Goal: Task Accomplishment & Management: Complete application form

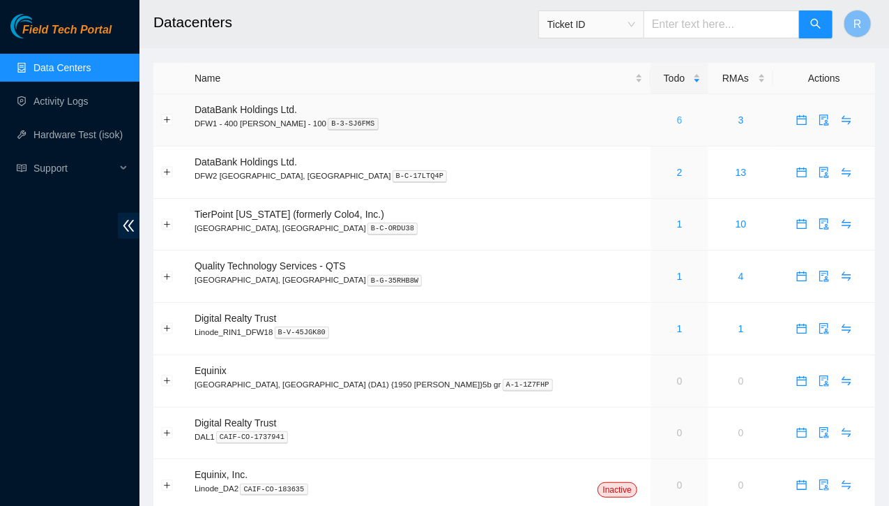
click at [677, 123] on link "6" at bounding box center [680, 119] width 6 height 11
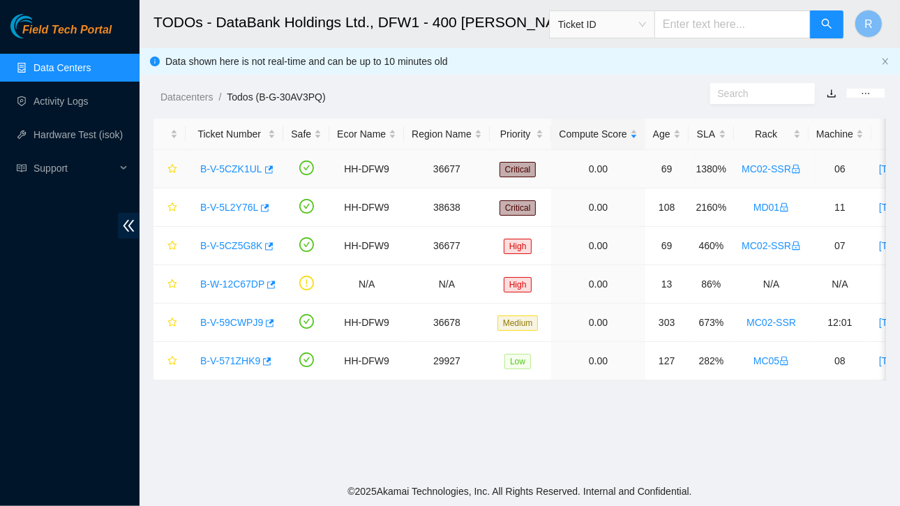
click at [233, 164] on link "B-V-5CZK1UL" at bounding box center [231, 168] width 62 height 11
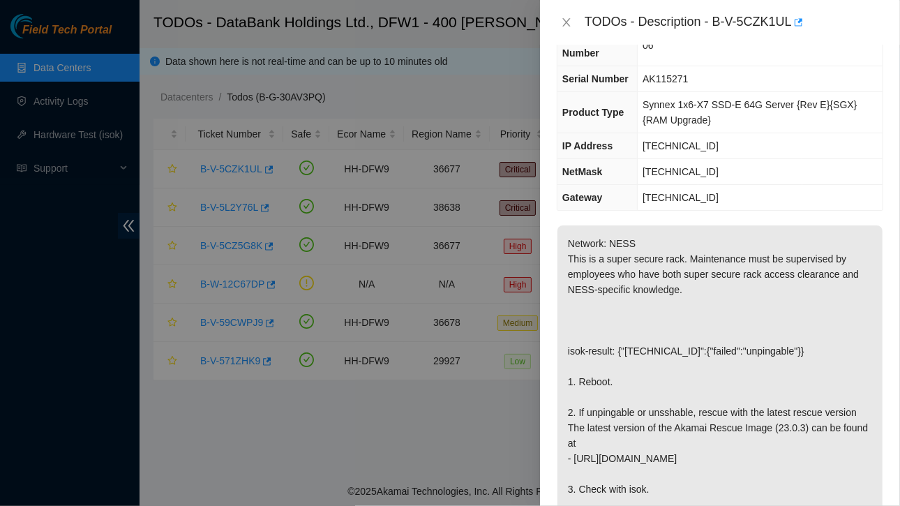
scroll to position [63, 0]
click at [567, 19] on icon "close" at bounding box center [566, 22] width 11 height 11
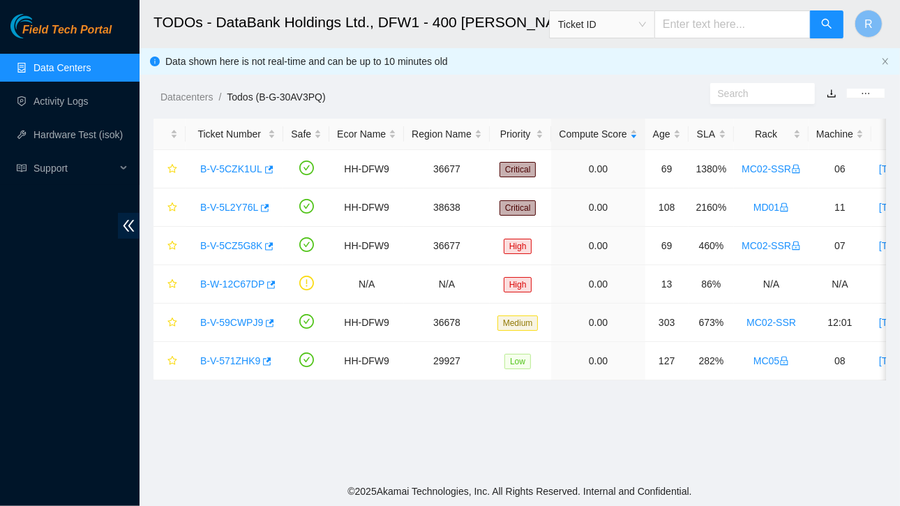
scroll to position [79, 0]
click at [233, 204] on link "B-V-5L2Y76L" at bounding box center [229, 207] width 58 height 11
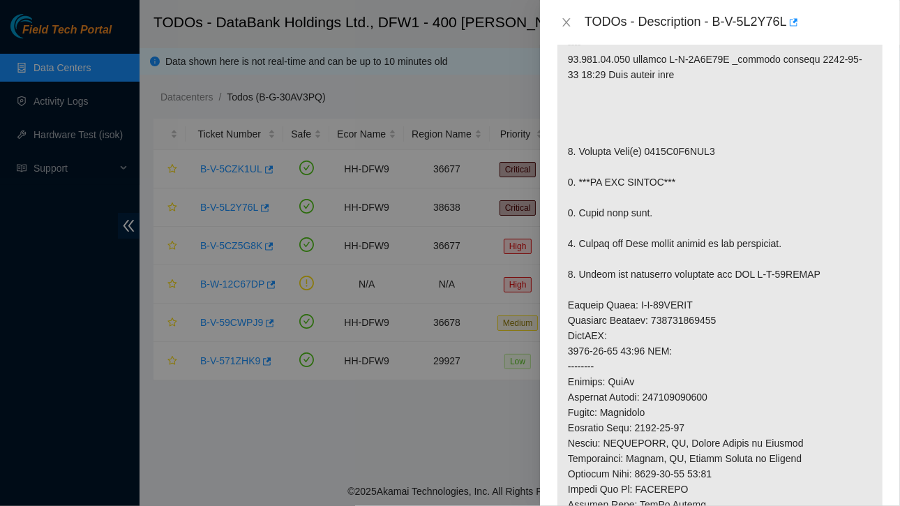
scroll to position [308, 0]
click at [570, 15] on div "TODOs - Description - B-V-5L2Y76L" at bounding box center [719, 22] width 326 height 22
click at [562, 24] on icon "close" at bounding box center [566, 22] width 11 height 11
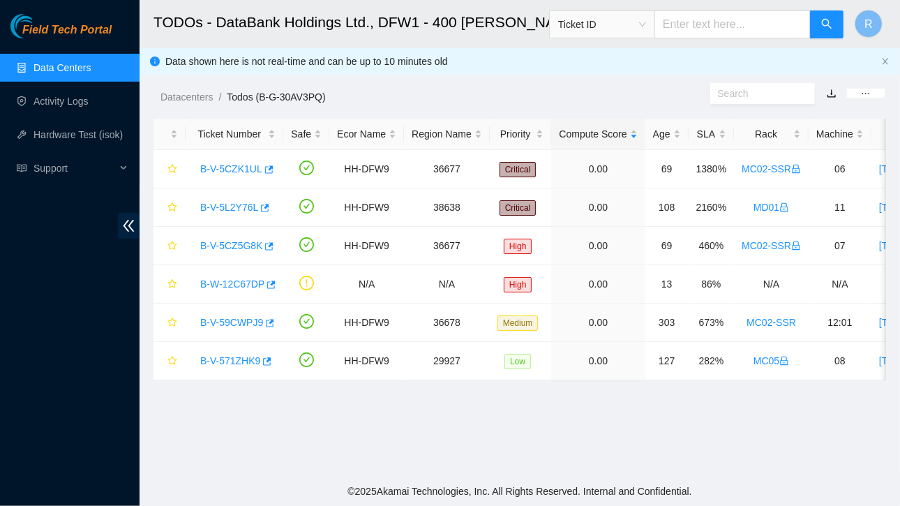
scroll to position [353, 0]
click at [60, 63] on link "Data Centers" at bounding box center [61, 67] width 57 height 11
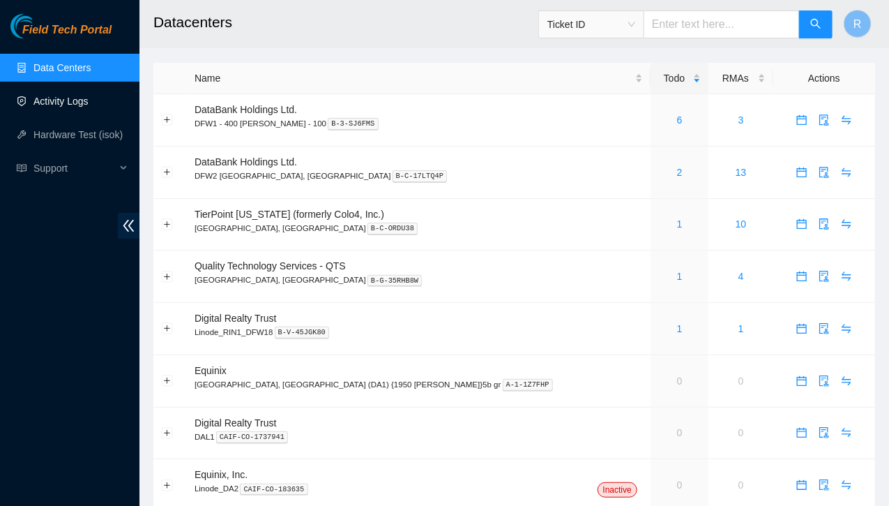
click at [61, 96] on link "Activity Logs" at bounding box center [60, 101] width 55 height 11
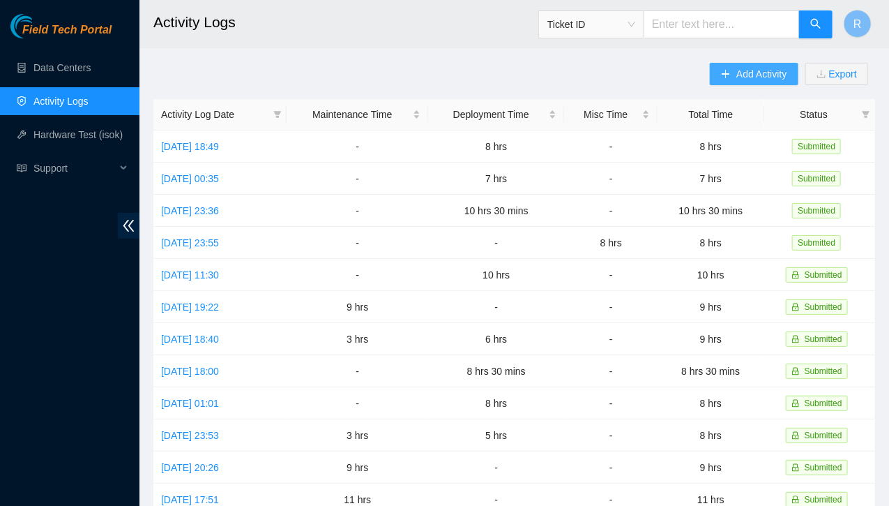
click at [736, 73] on span "Add Activity" at bounding box center [761, 73] width 50 height 15
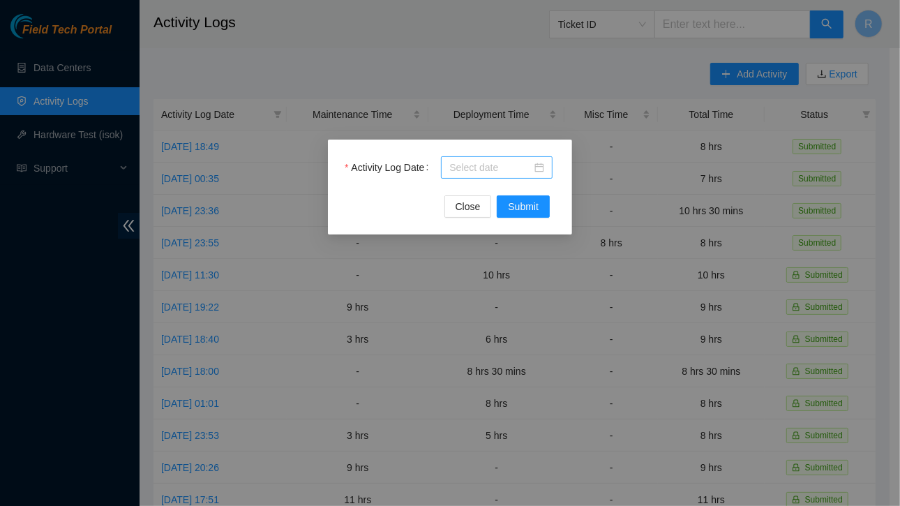
click at [467, 166] on input "Activity Log Date" at bounding box center [490, 167] width 82 height 15
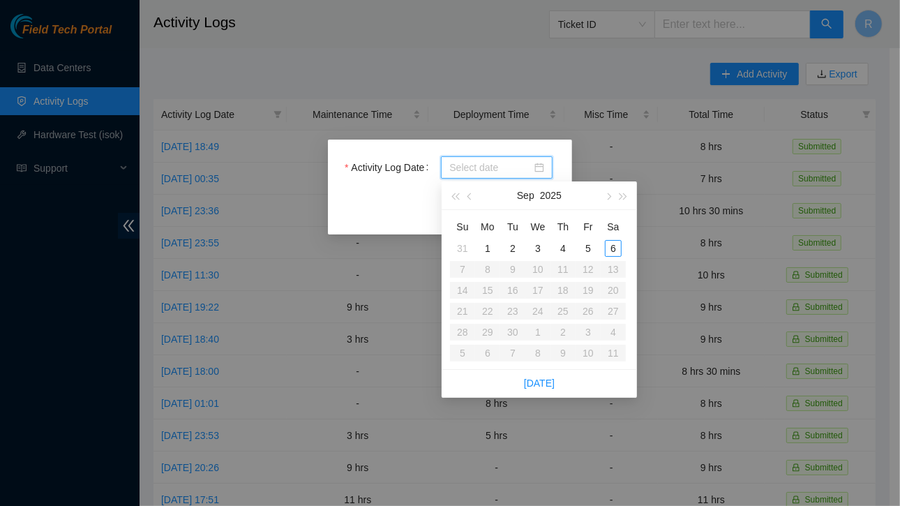
paste input "DP83580"
type input "DP83580"
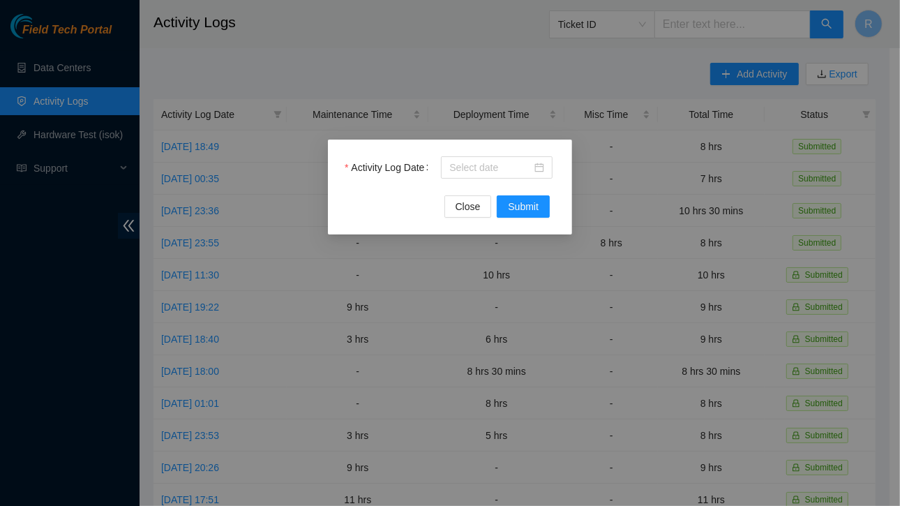
click at [531, 77] on div "Activity Log Date Close Submit" at bounding box center [450, 253] width 900 height 506
click at [537, 167] on div at bounding box center [496, 167] width 95 height 15
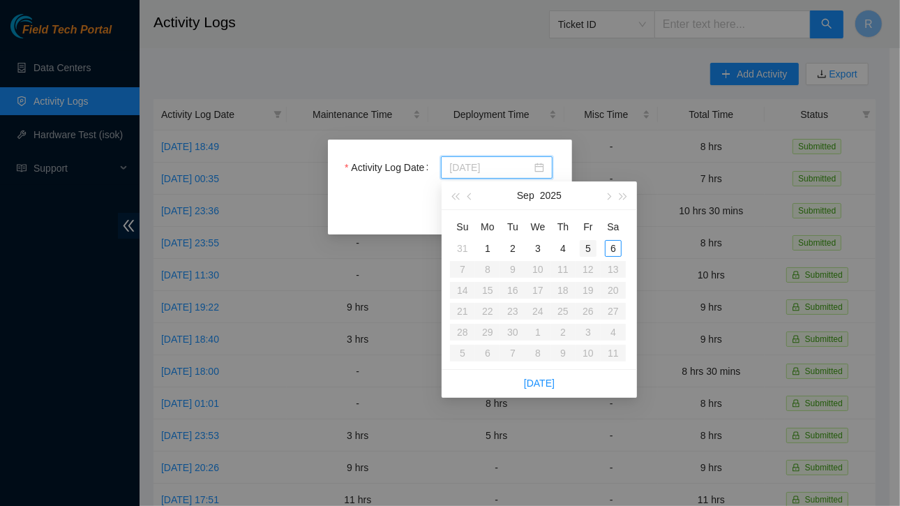
type input "[DATE]"
click at [590, 248] on div "5" at bounding box center [587, 248] width 17 height 17
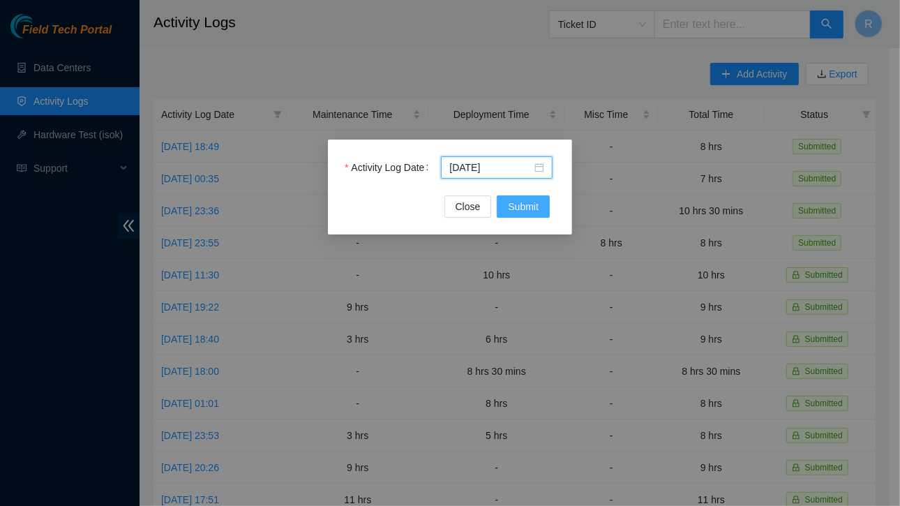
click at [522, 200] on span "Submit" at bounding box center [523, 206] width 31 height 15
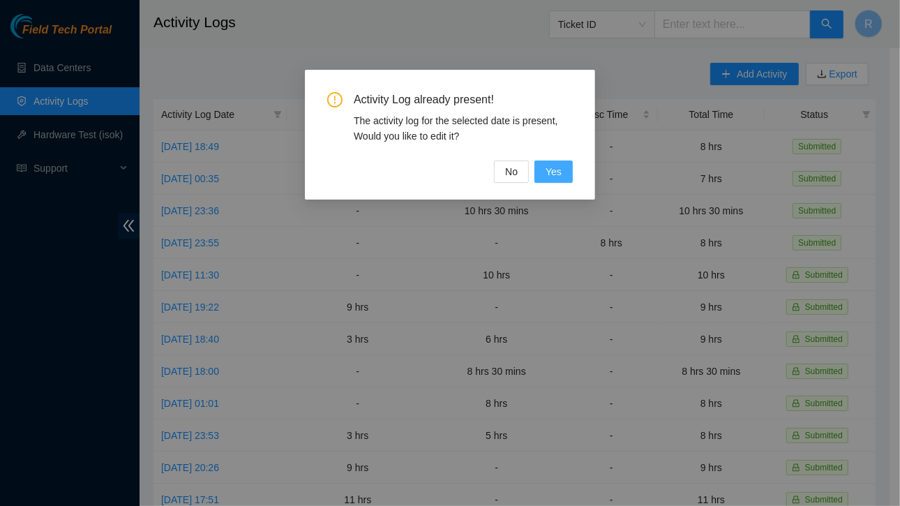
click at [556, 170] on span "Yes" at bounding box center [553, 171] width 16 height 15
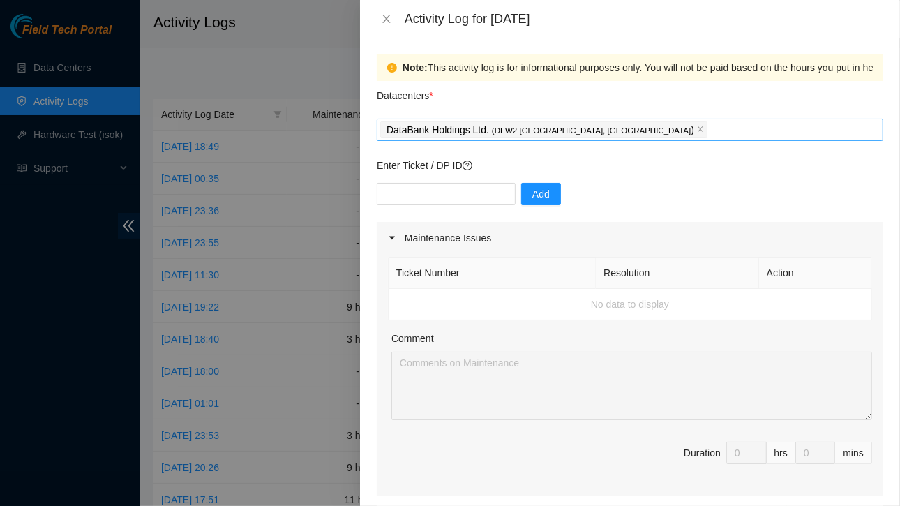
click at [628, 133] on div "DataBank Holdings Ltd. ( DFW2 [GEOGRAPHIC_DATA], [GEOGRAPHIC_DATA] )" at bounding box center [629, 130] width 499 height 20
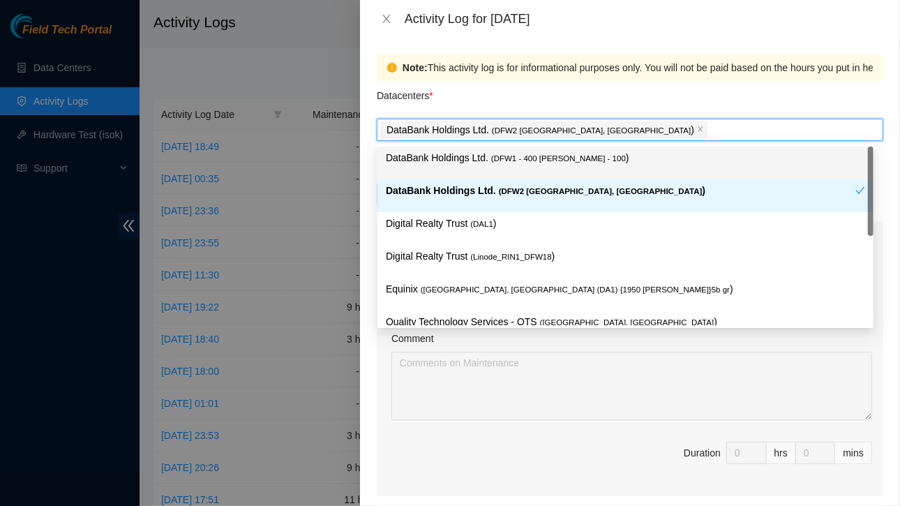
paste input "DP83580"
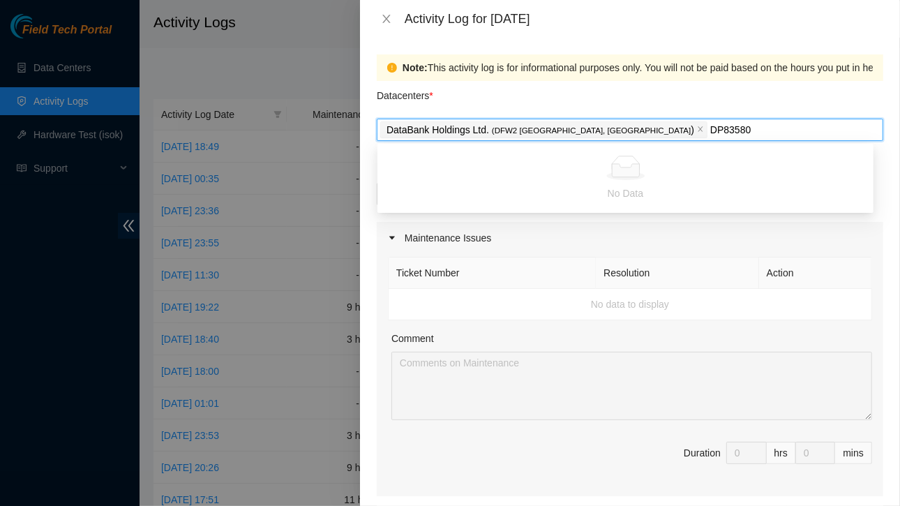
type input "DP83580"
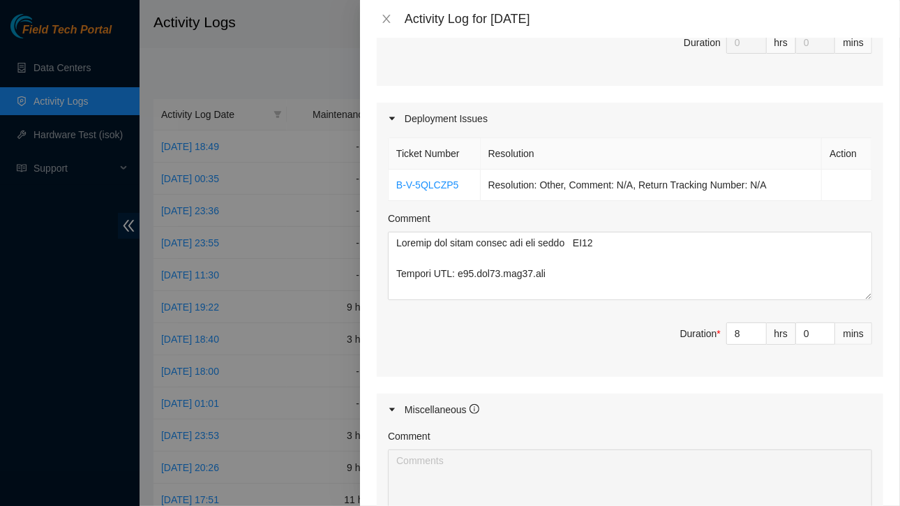
scroll to position [410, 0]
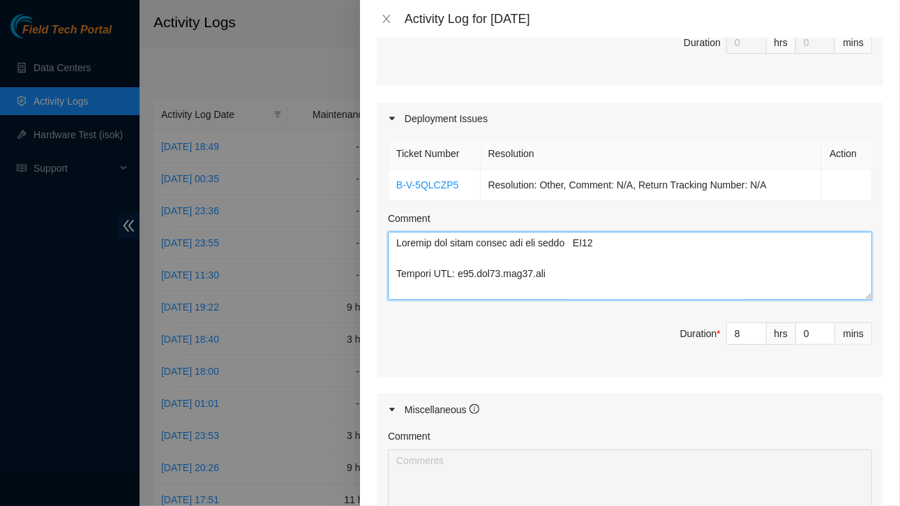
click at [394, 239] on textarea "Comment" at bounding box center [630, 266] width 484 height 68
paste textarea "DP Prep | DP83580 - FABRIC-DFW3: Make region(s) Large Region Ready: FABRIC-DFW3…"
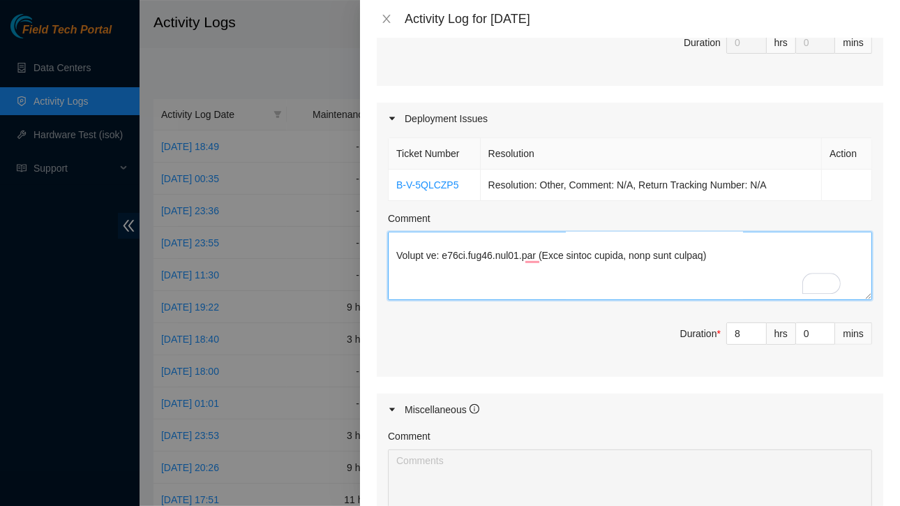
scroll to position [0, 0]
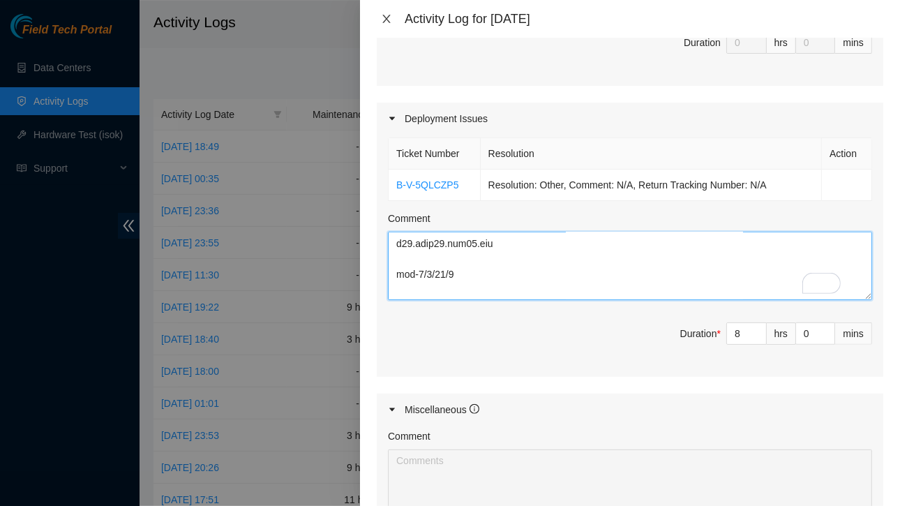
type textarea "DP Prep | DP83580 - FABRIC-DFW3: Make region(s) Large Region Ready: FABRIC-DFW3…"
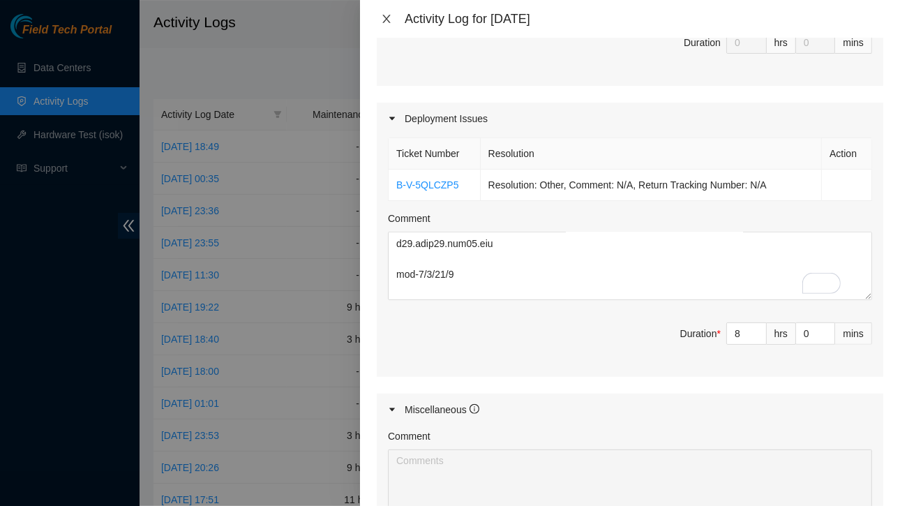
click at [388, 13] on icon "close" at bounding box center [386, 18] width 11 height 11
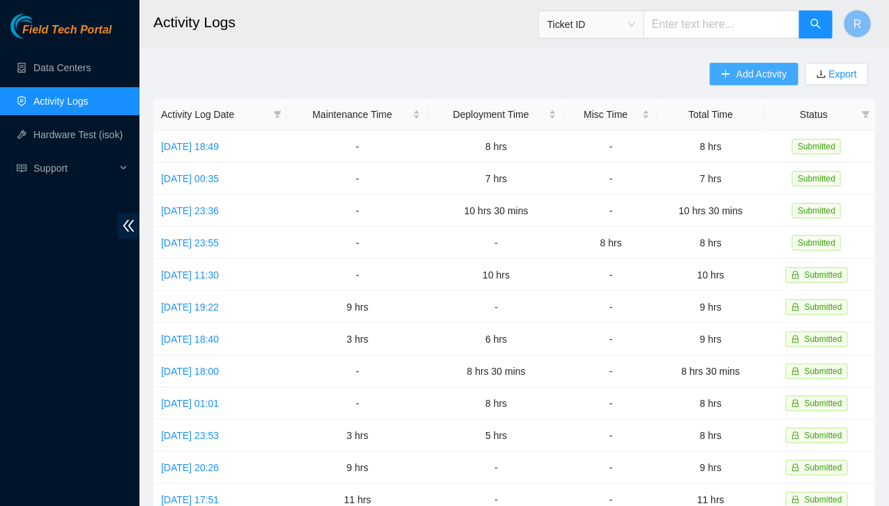
click at [745, 69] on span "Add Activity" at bounding box center [761, 73] width 50 height 15
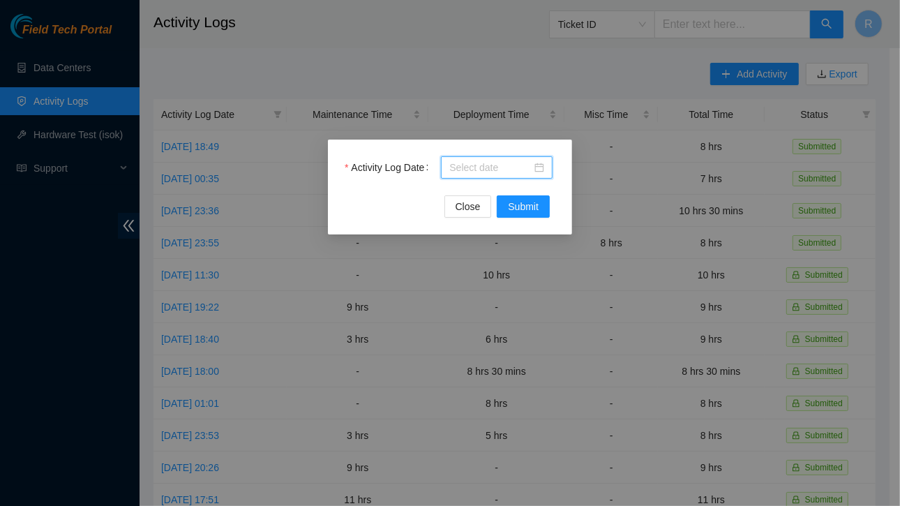
click at [486, 169] on input "Activity Log Date" at bounding box center [490, 167] width 82 height 15
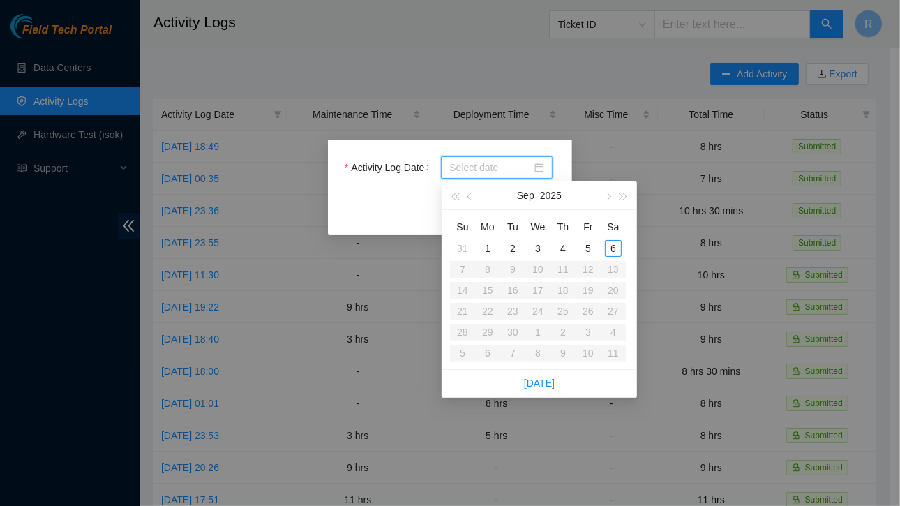
click at [486, 169] on input "Activity Log Date" at bounding box center [490, 167] width 82 height 15
click at [502, 167] on input "Activity Log Date" at bounding box center [490, 167] width 82 height 15
paste input "DP83580"
type input "DP83580"
click at [587, 163] on div "Activity Log Date Close Submit" at bounding box center [450, 253] width 900 height 506
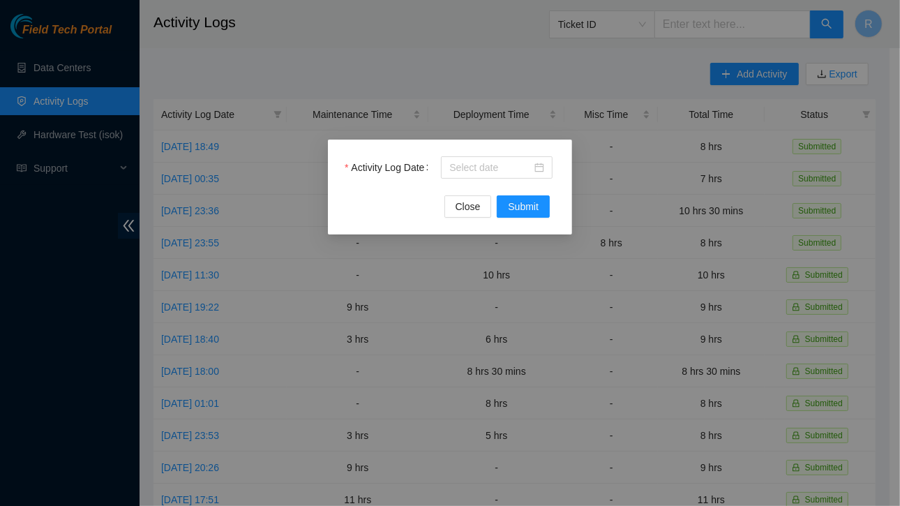
click at [604, 164] on div "Activity Log Date Close Submit" at bounding box center [450, 253] width 900 height 506
click at [472, 199] on span "Close" at bounding box center [467, 206] width 25 height 15
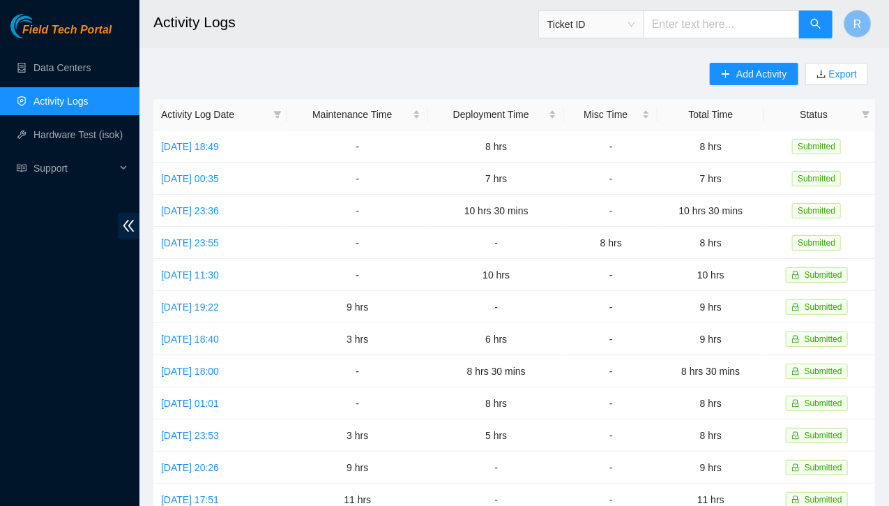
click at [754, 21] on input "text" at bounding box center [722, 24] width 156 height 28
click at [375, 52] on main "Activity Logs Ticket ID R Add Activity Export Activity Log Date Maintenance Tim…" at bounding box center [514, 415] width 750 height 830
click at [749, 29] on input "text" at bounding box center [722, 24] width 156 height 28
click at [738, 28] on input "text" at bounding box center [722, 24] width 156 height 28
click at [745, 24] on input "text" at bounding box center [722, 24] width 156 height 28
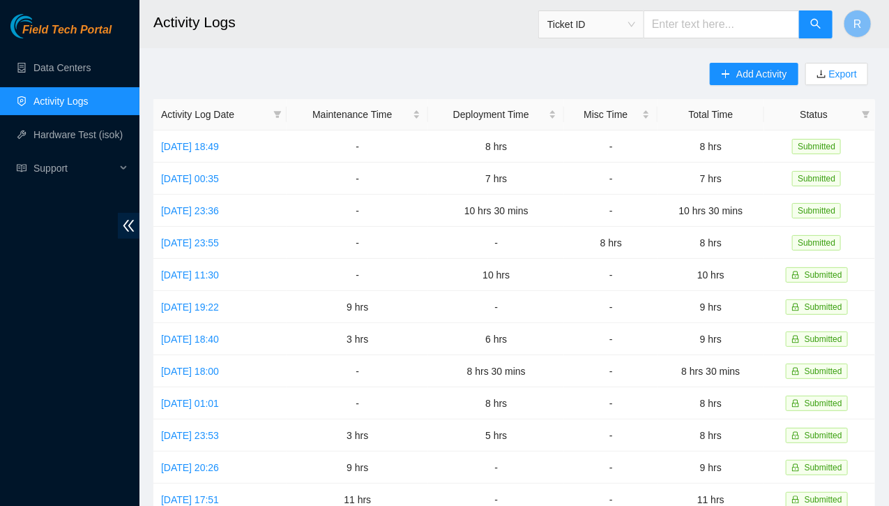
click at [745, 24] on input "text" at bounding box center [722, 24] width 156 height 28
click at [736, 29] on input "text" at bounding box center [722, 24] width 156 height 28
click at [747, 75] on span "Add Activity" at bounding box center [761, 73] width 50 height 15
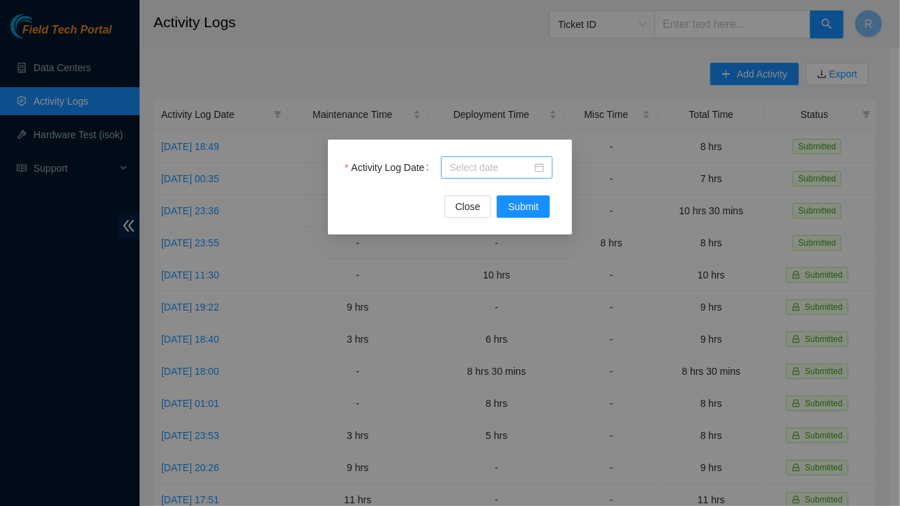
click at [547, 164] on div at bounding box center [497, 167] width 112 height 22
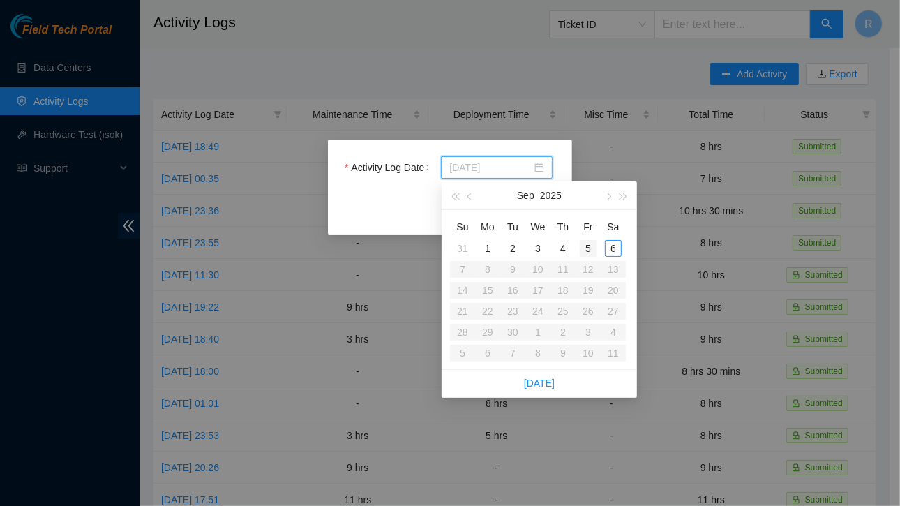
type input "[DATE]"
click at [591, 252] on div "5" at bounding box center [587, 248] width 17 height 17
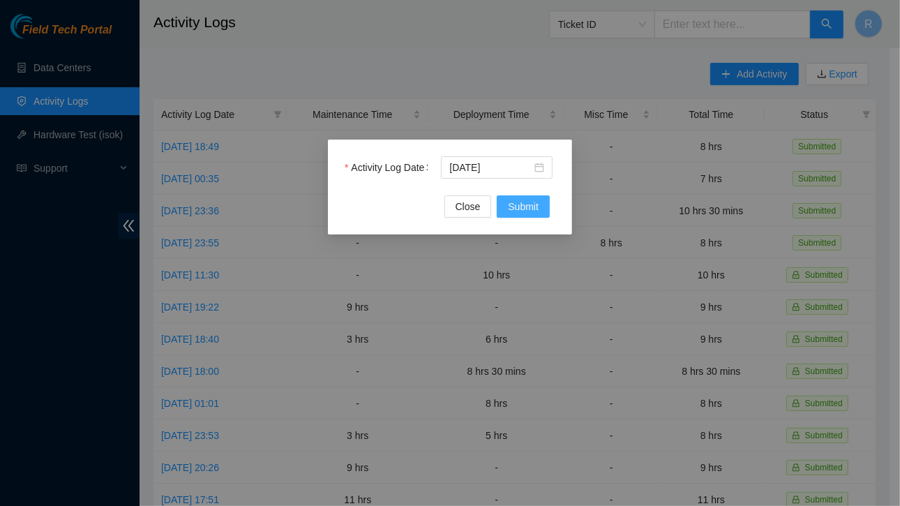
click at [528, 208] on span "Submit" at bounding box center [523, 206] width 31 height 15
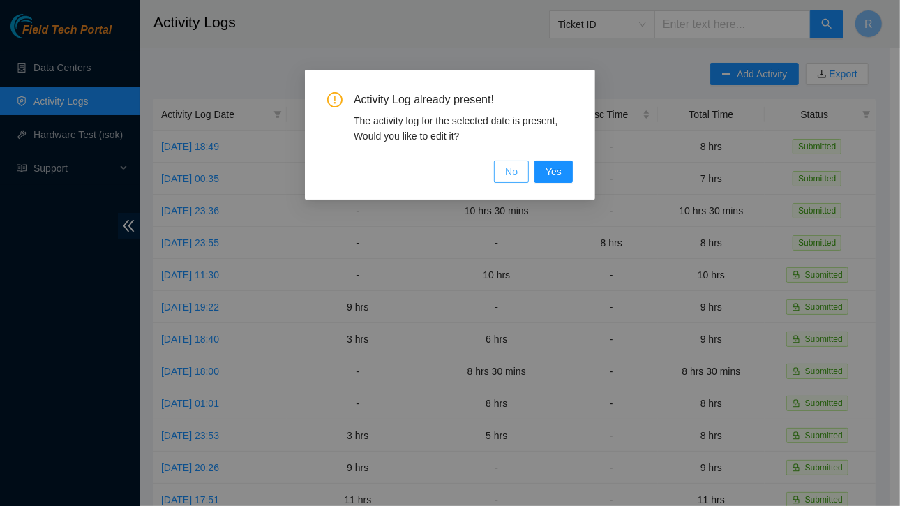
click at [515, 178] on span "No" at bounding box center [511, 171] width 13 height 15
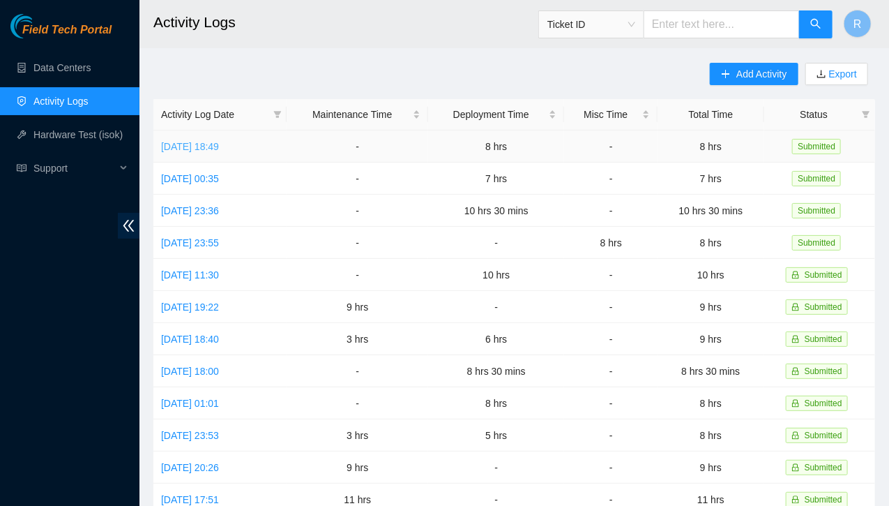
click at [219, 148] on link "[DATE] 18:49" at bounding box center [190, 146] width 58 height 11
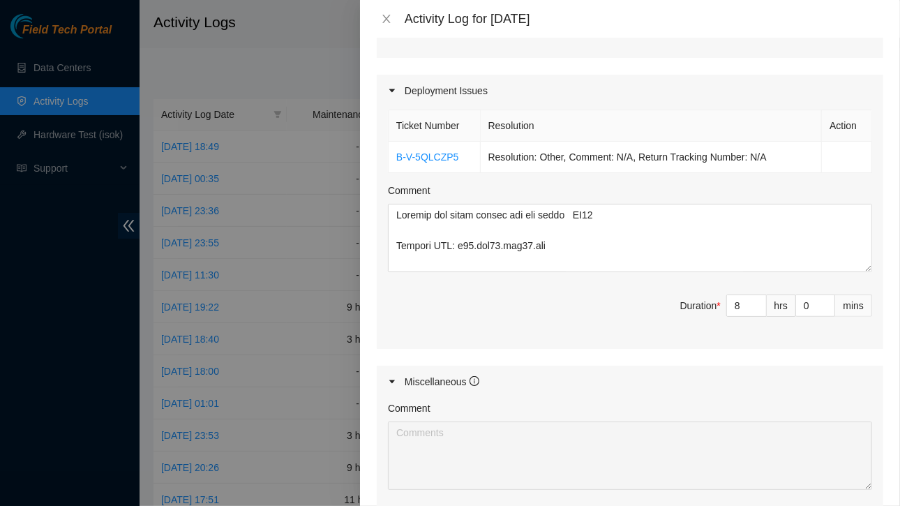
scroll to position [439, 0]
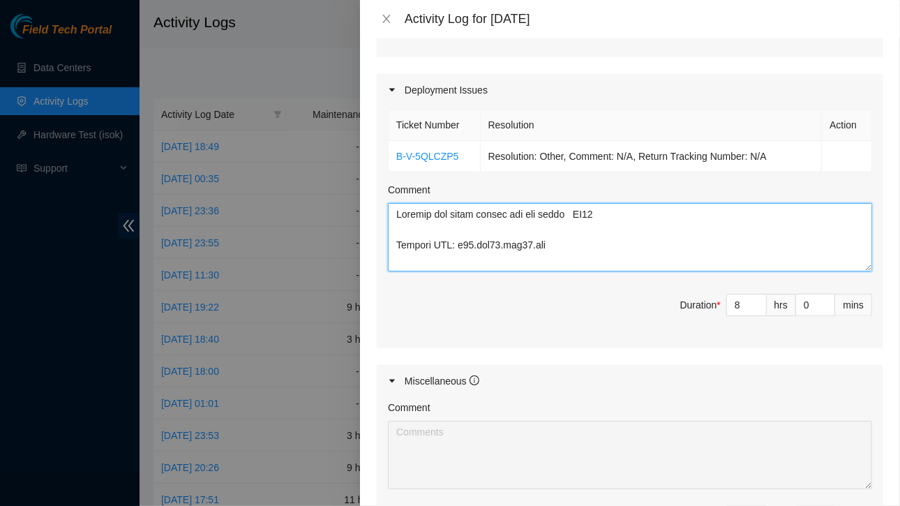
click at [577, 233] on textarea "Comment" at bounding box center [630, 237] width 484 height 68
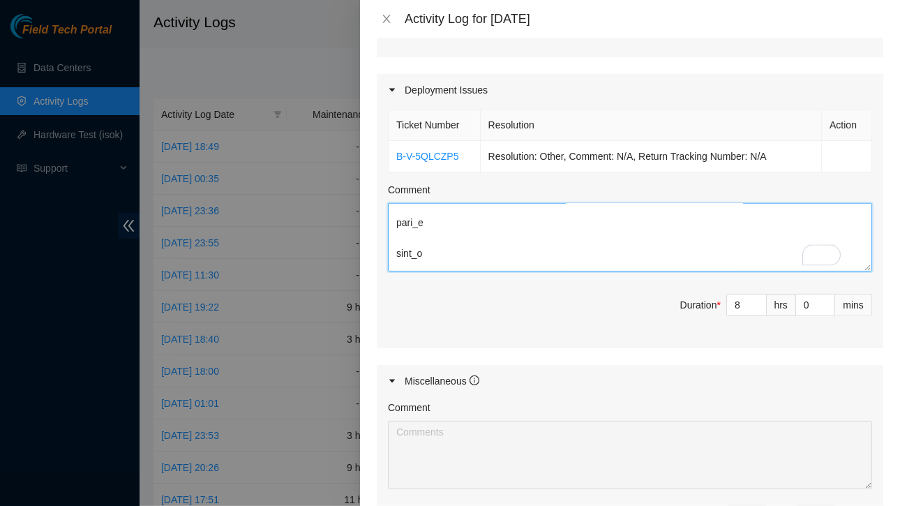
scroll to position [453, 0]
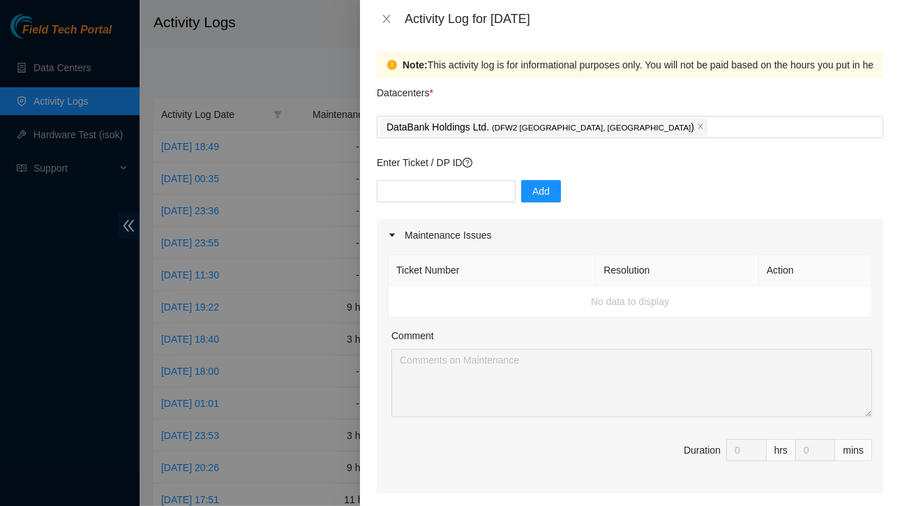
click at [540, 17] on div "Activity Log for [DATE]" at bounding box center [643, 18] width 478 height 15
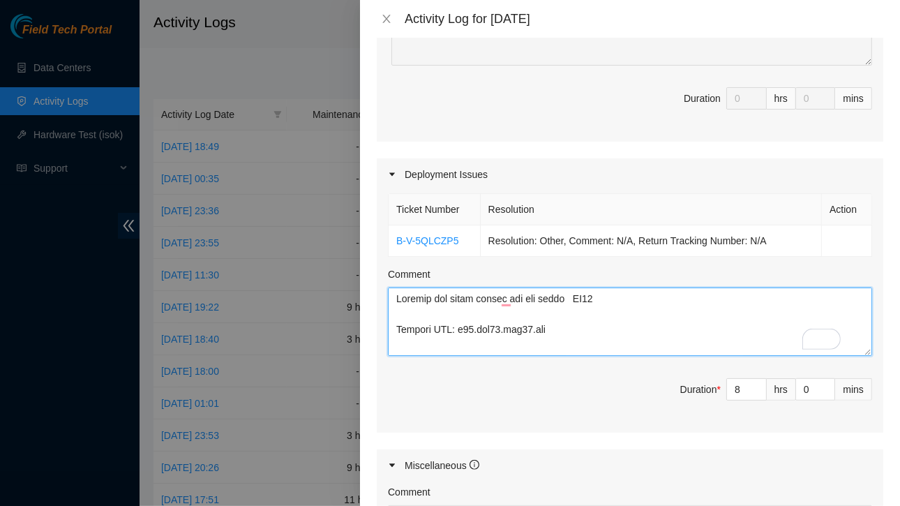
click at [531, 330] on textarea "Comment" at bounding box center [630, 321] width 484 height 68
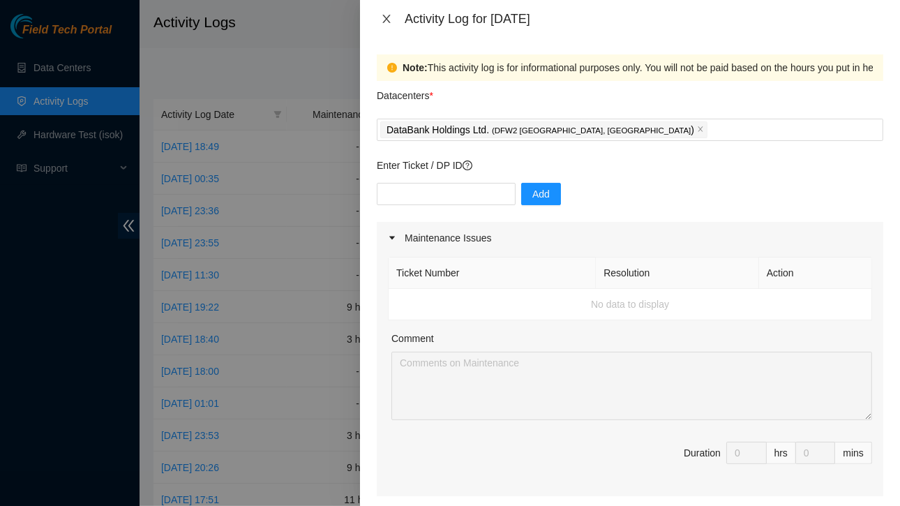
click at [392, 17] on button "Close" at bounding box center [387, 19] width 20 height 13
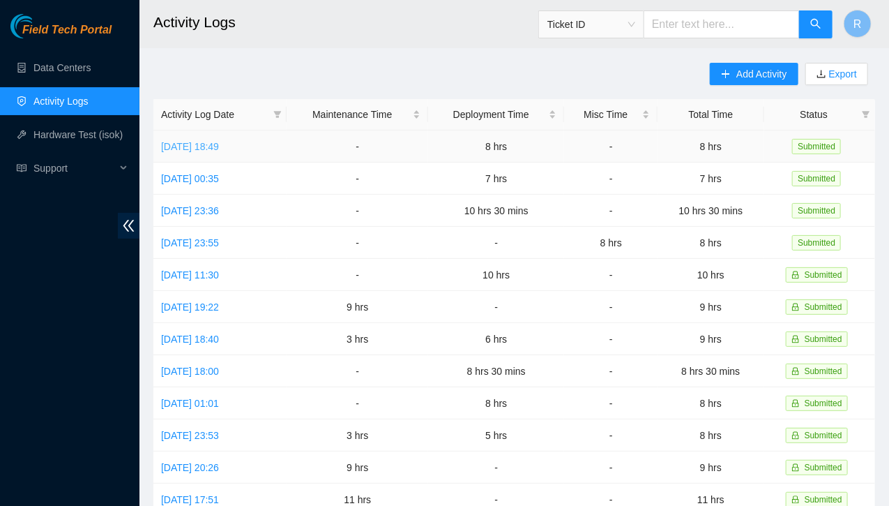
click at [219, 146] on link "[DATE] 18:49" at bounding box center [190, 146] width 58 height 11
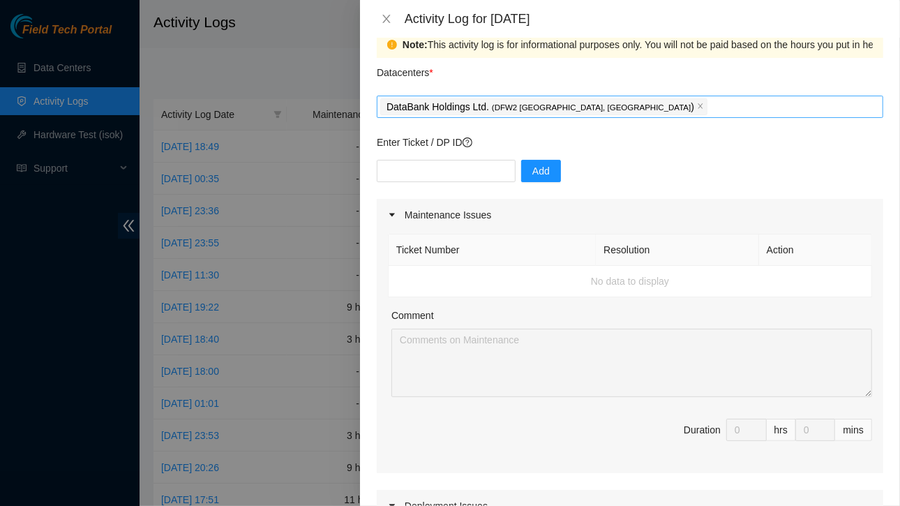
click at [524, 109] on span "( DFW2 [GEOGRAPHIC_DATA], [GEOGRAPHIC_DATA]" at bounding box center [591, 107] width 199 height 8
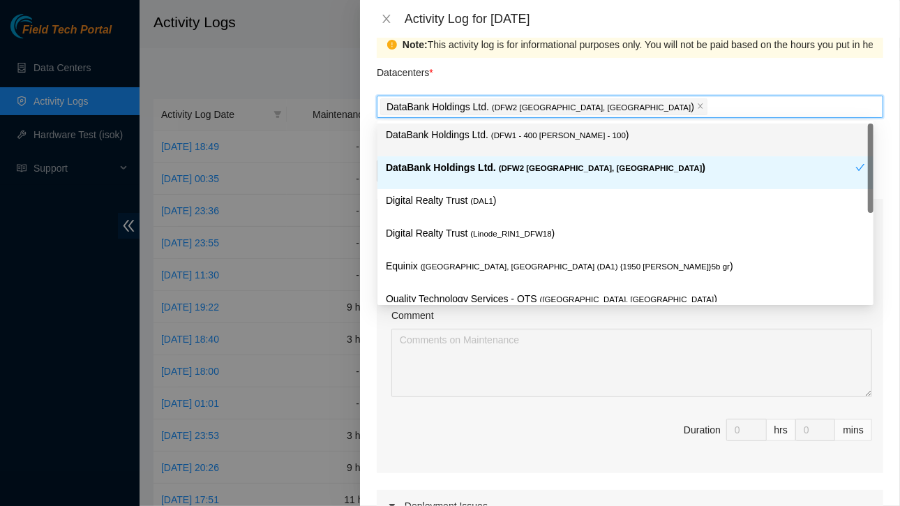
click at [591, 79] on div "Datacenters *" at bounding box center [630, 77] width 506 height 38
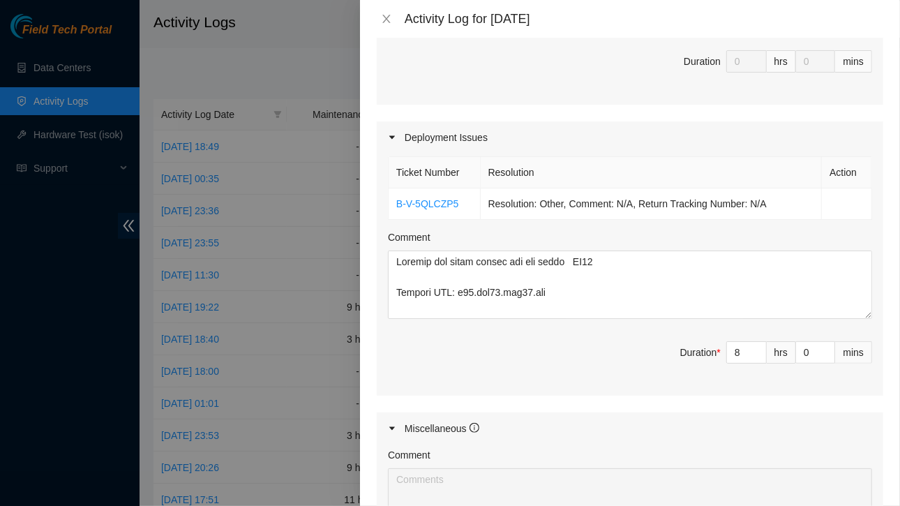
click at [542, 239] on div "Comment" at bounding box center [630, 239] width 484 height 21
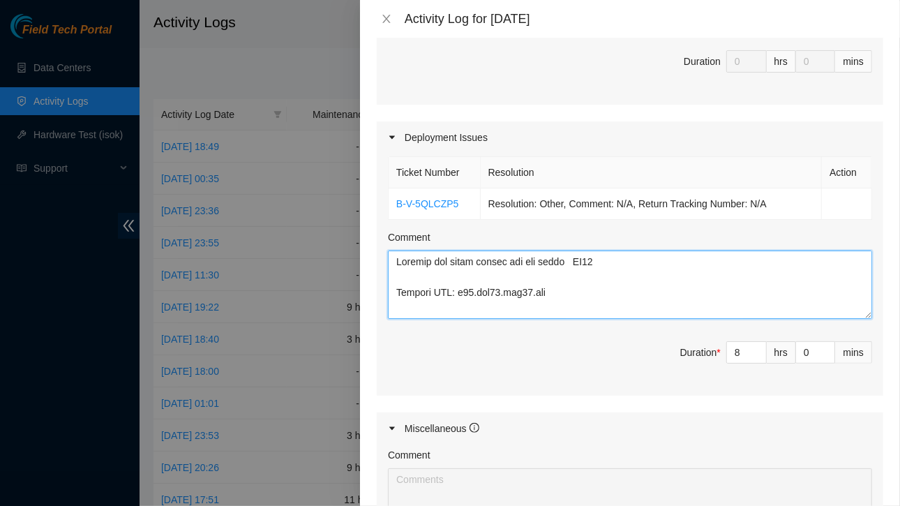
click at [538, 289] on textarea "Comment" at bounding box center [630, 284] width 484 height 68
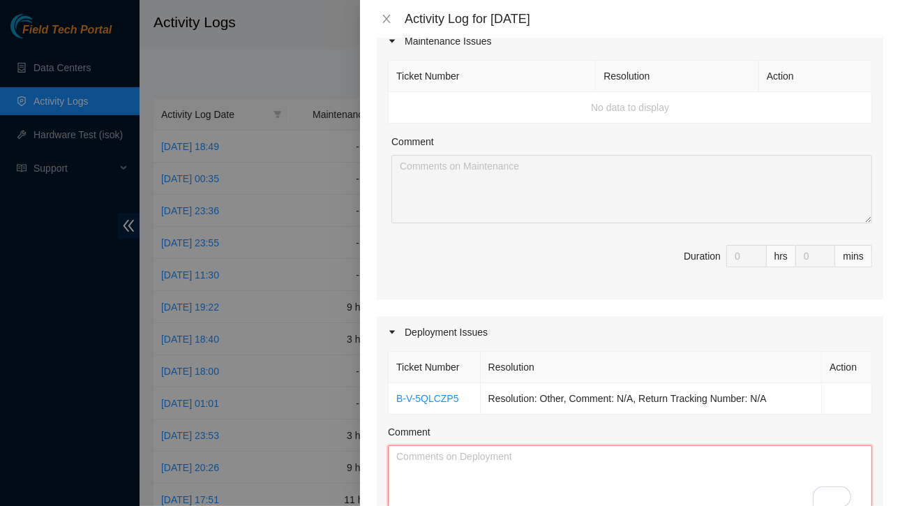
scroll to position [0, 0]
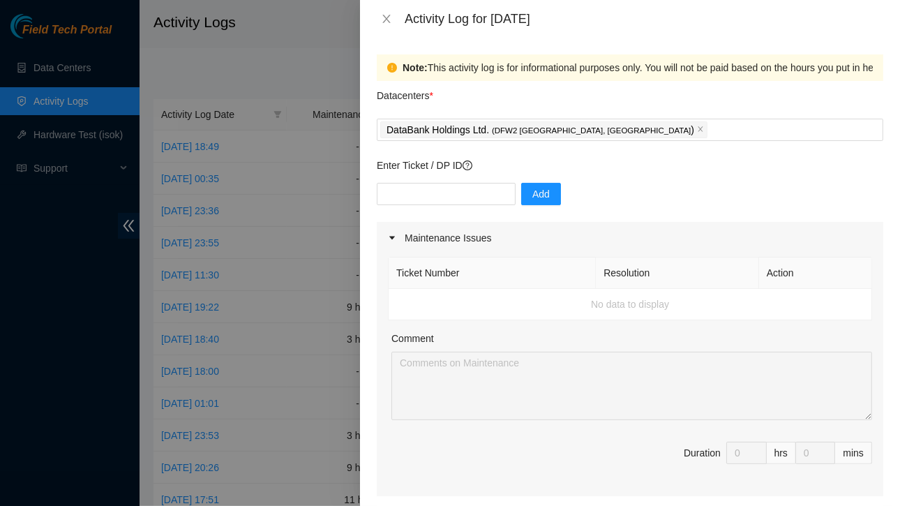
click at [570, 61] on div "Note: This activity log is for informational purposes only. You will not be pai…" at bounding box center [835, 67] width 867 height 15
click at [523, 15] on div "Activity Log for [DATE]" at bounding box center [643, 18] width 478 height 15
click at [464, 22] on div "Activity Log for [DATE]" at bounding box center [643, 18] width 478 height 15
click at [770, 52] on div "Note: This activity log is for informational purposes only. You will not be pai…" at bounding box center [630, 272] width 540 height 468
click at [612, 126] on div "DataBank Holdings Ltd. ( DFW2 [GEOGRAPHIC_DATA], [GEOGRAPHIC_DATA] )" at bounding box center [629, 130] width 499 height 20
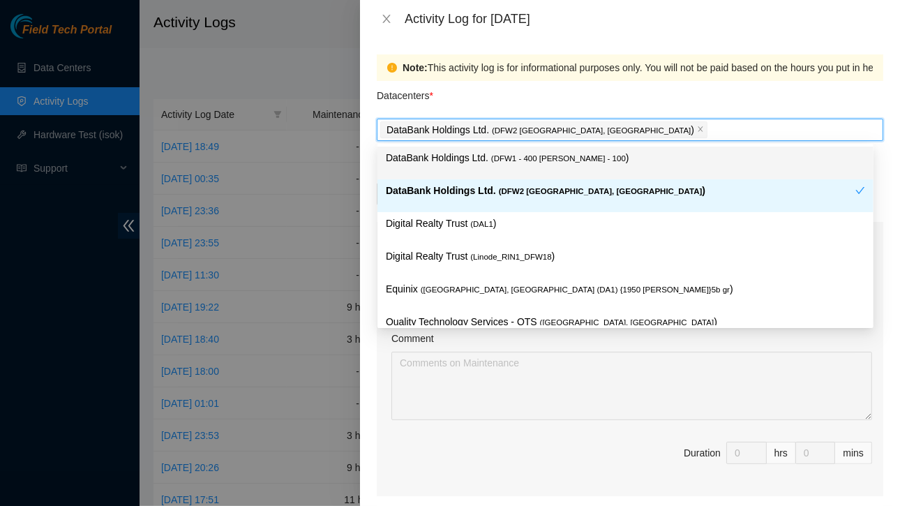
drag, startPoint x: 615, startPoint y: 222, endPoint x: 644, endPoint y: 53, distance: 172.0
click at [644, 53] on body "Field Tech Portal Data Centers Activity Logs Hardware Test (isok) Support Activ…" at bounding box center [444, 253] width 889 height 506
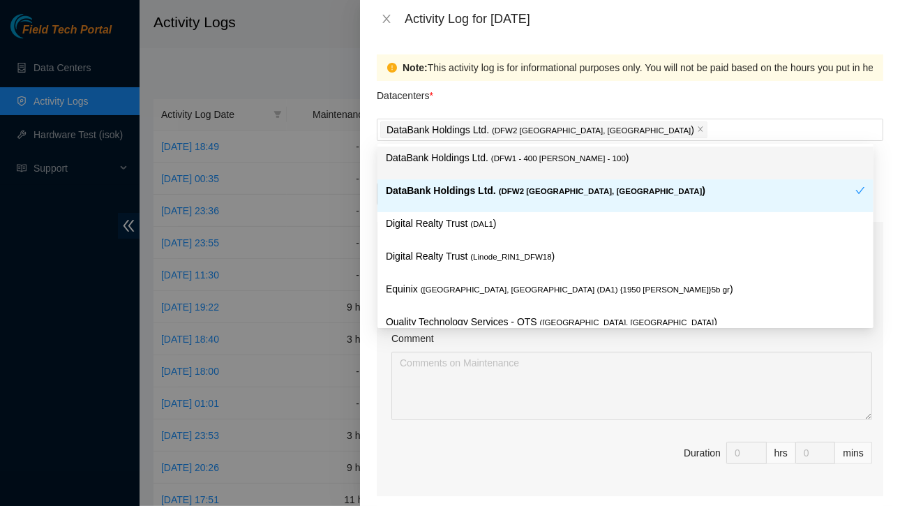
click at [644, 53] on div "Note: This activity log is for informational purposes only. You will not be pai…" at bounding box center [630, 272] width 540 height 468
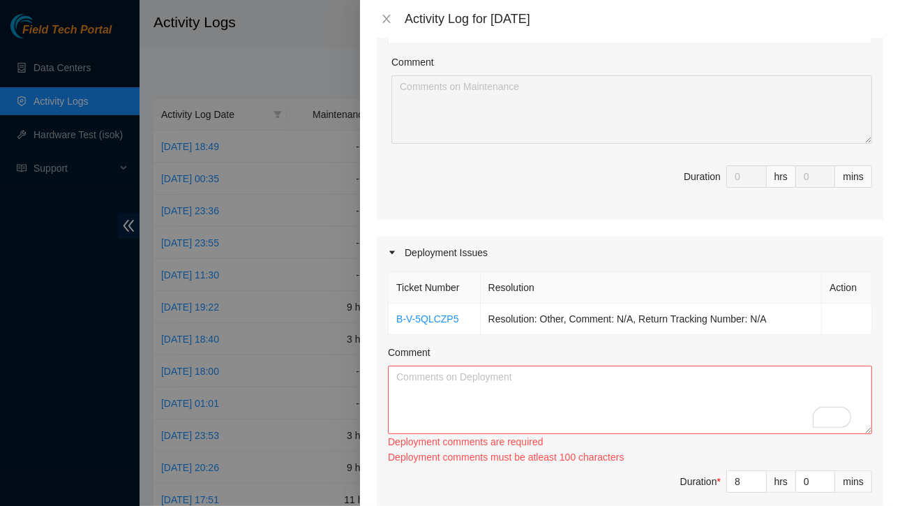
scroll to position [282, 0]
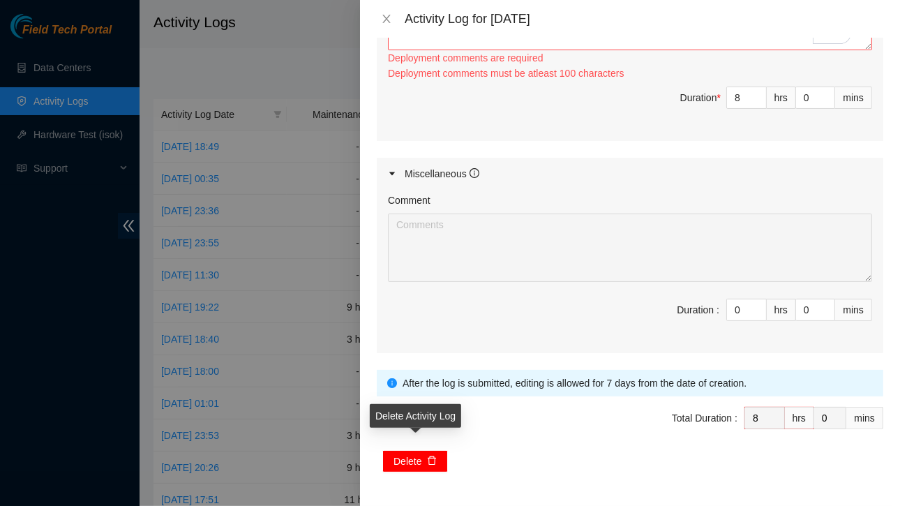
click at [409, 455] on span "Delete" at bounding box center [407, 460] width 28 height 15
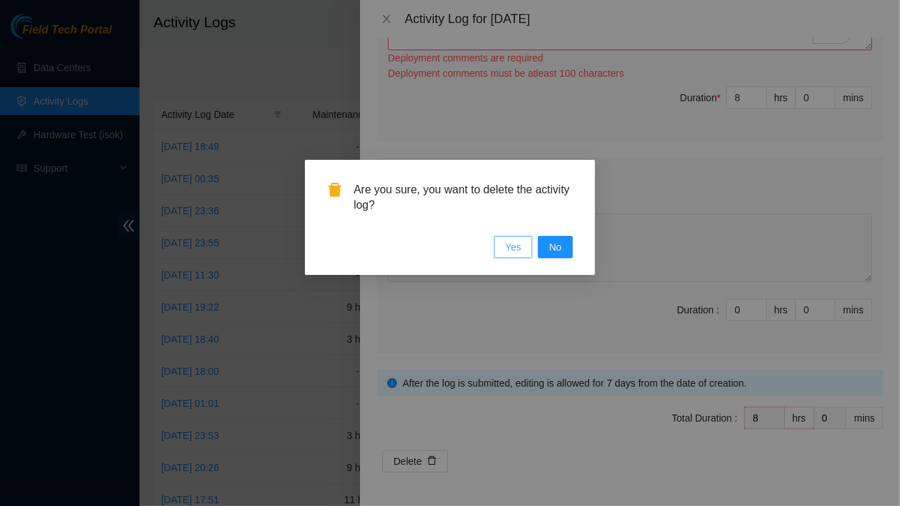
click at [519, 252] on span "Yes" at bounding box center [513, 246] width 16 height 15
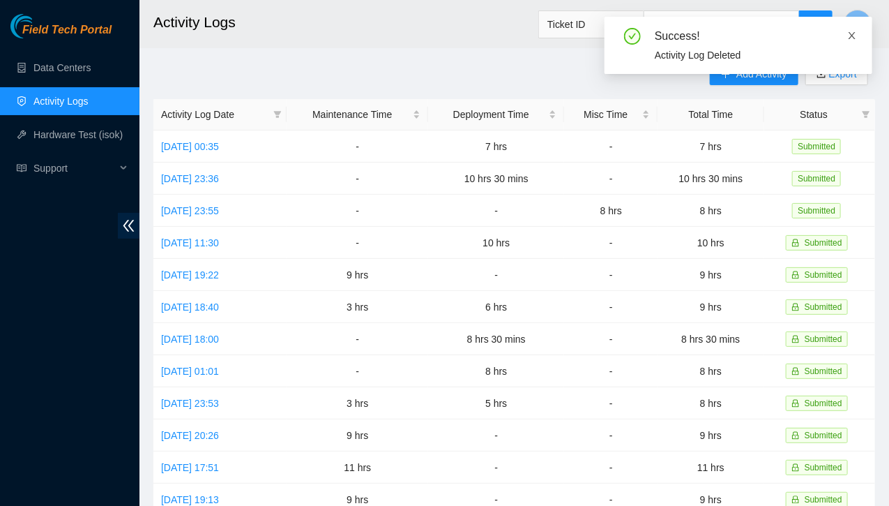
click at [851, 36] on icon "close" at bounding box center [852, 35] width 7 height 7
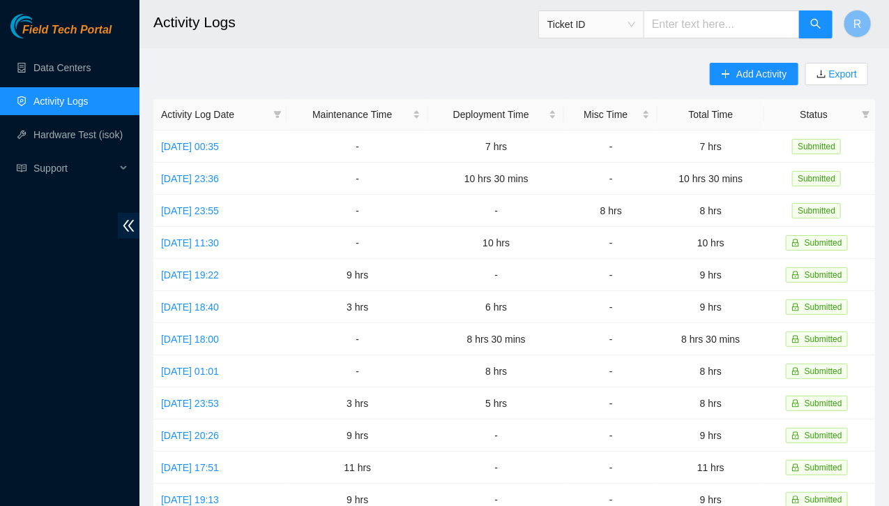
click at [754, 17] on input "text" at bounding box center [722, 24] width 156 height 28
click at [766, 75] on span "Add Activity" at bounding box center [761, 73] width 50 height 15
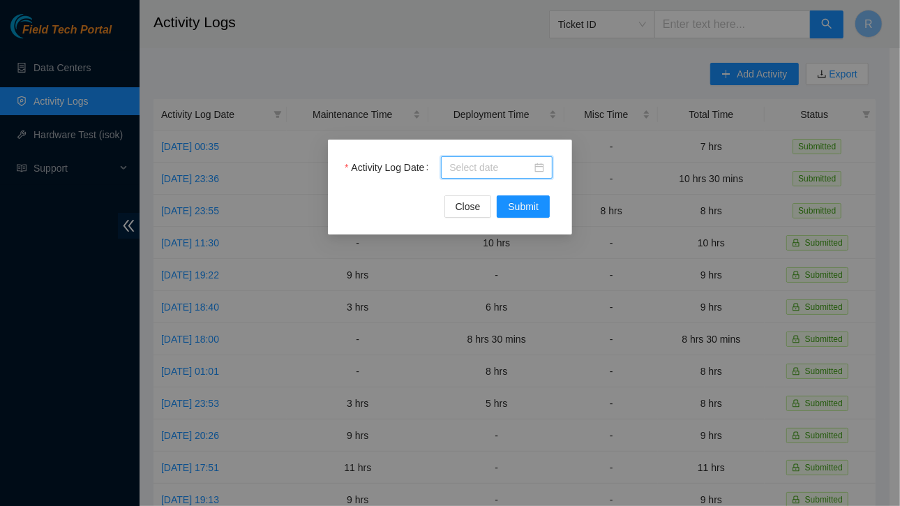
click at [491, 168] on input "Activity Log Date" at bounding box center [490, 167] width 82 height 15
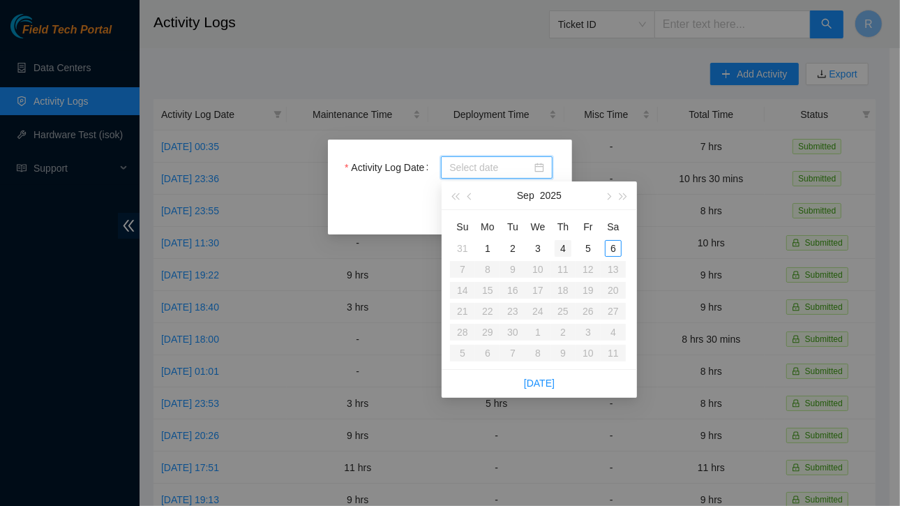
type input "[DATE]"
click at [565, 247] on div "4" at bounding box center [562, 248] width 17 height 17
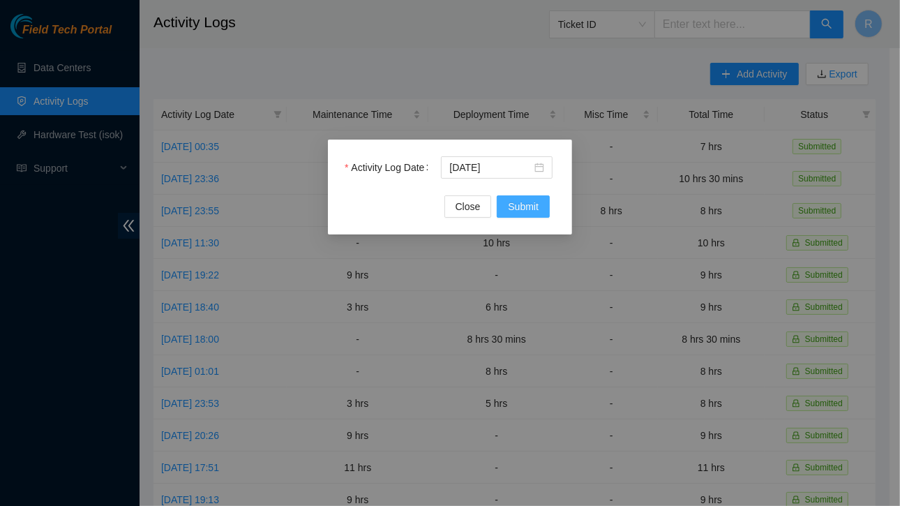
click at [524, 215] on button "Submit" at bounding box center [522, 206] width 53 height 22
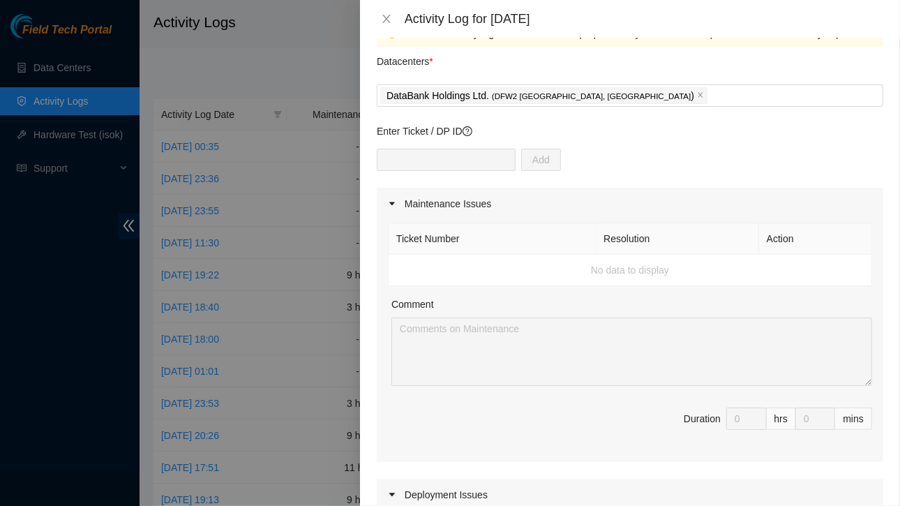
scroll to position [0, 0]
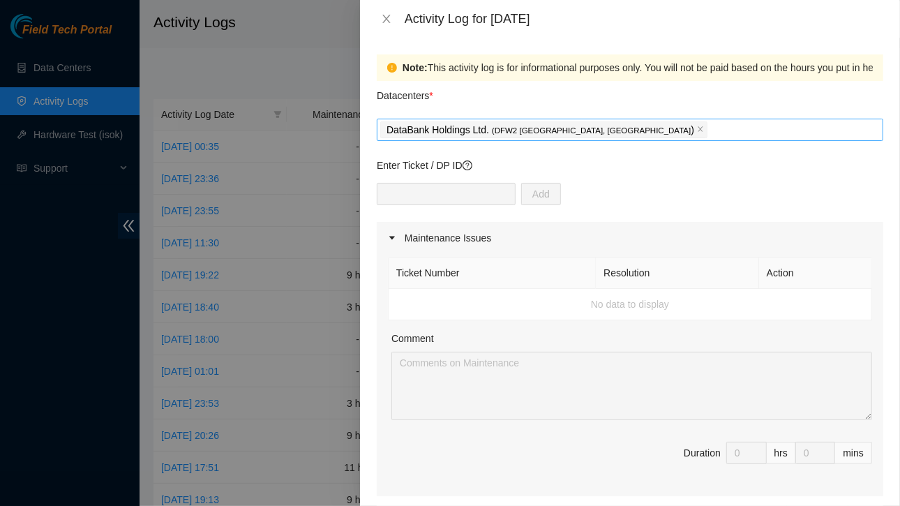
click at [621, 130] on div "DataBank Holdings Ltd. ( DFW2 [GEOGRAPHIC_DATA], [GEOGRAPHIC_DATA] )" at bounding box center [629, 130] width 499 height 20
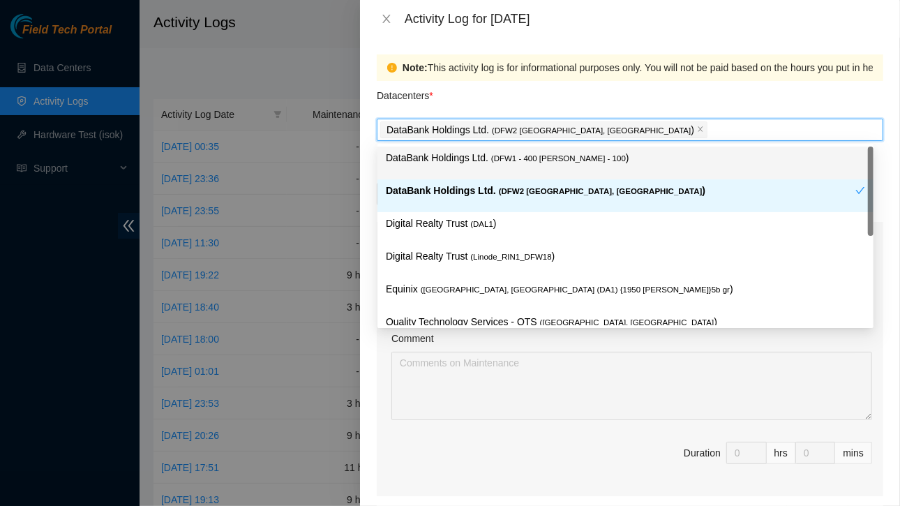
click at [621, 130] on div "DataBank Holdings Ltd. ( DFW2 [GEOGRAPHIC_DATA], [GEOGRAPHIC_DATA] )" at bounding box center [629, 130] width 499 height 20
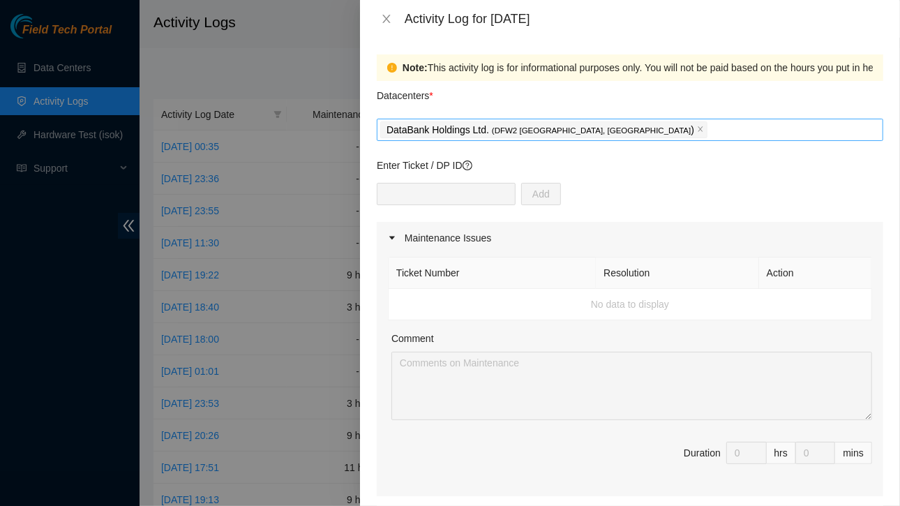
click at [620, 131] on div "DataBank Holdings Ltd. ( DFW2 [GEOGRAPHIC_DATA], [GEOGRAPHIC_DATA] )" at bounding box center [629, 130] width 499 height 20
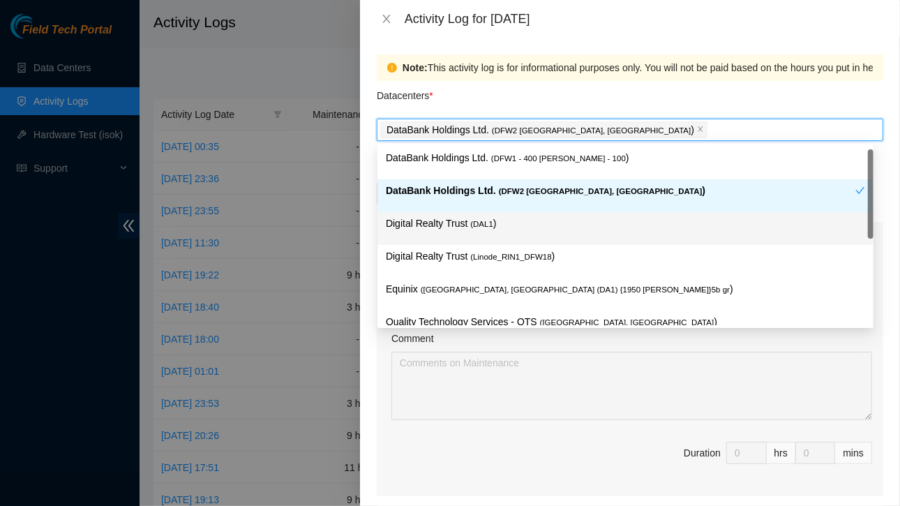
scroll to position [1, 0]
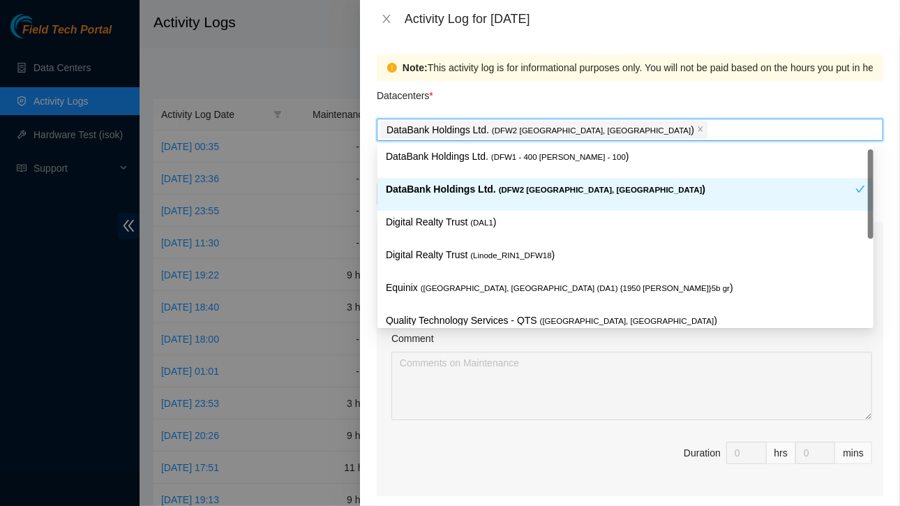
click at [517, 190] on span "( DFW2 [GEOGRAPHIC_DATA], [GEOGRAPHIC_DATA]" at bounding box center [601, 189] width 204 height 8
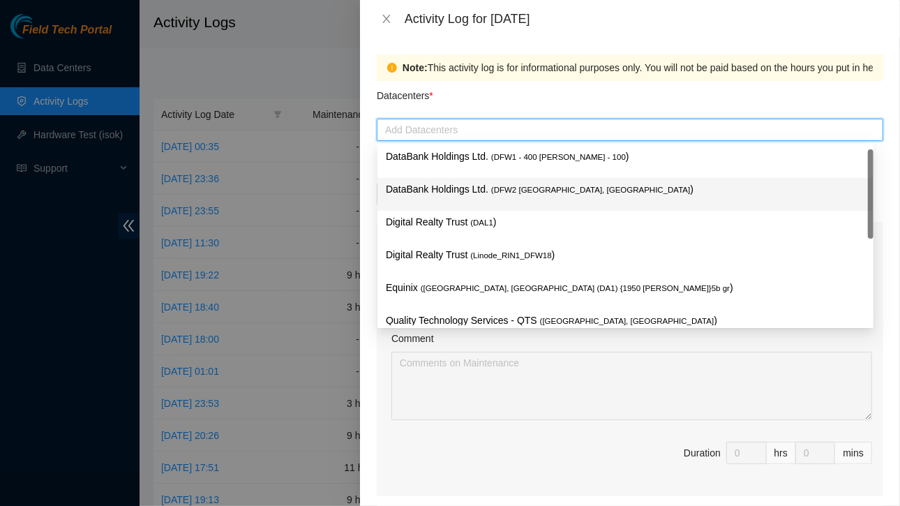
click at [517, 190] on span "( DFW2 [GEOGRAPHIC_DATA], [GEOGRAPHIC_DATA]" at bounding box center [590, 189] width 199 height 8
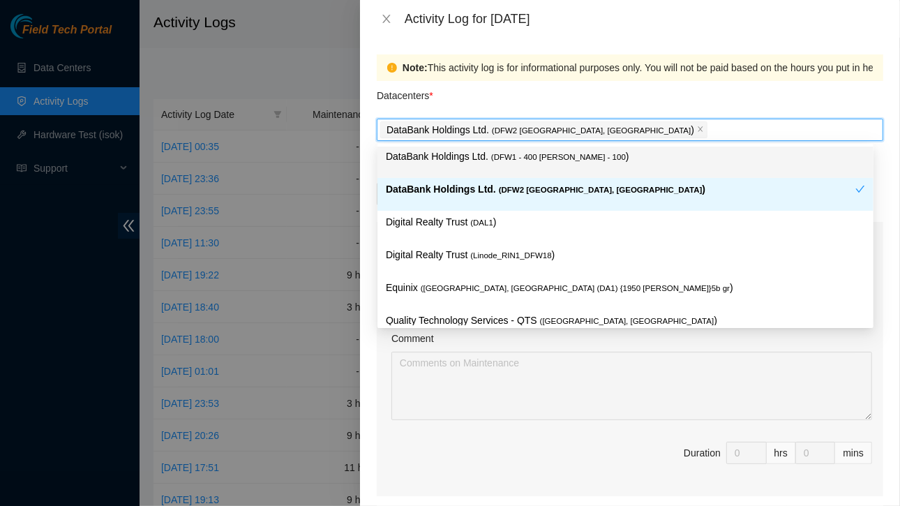
click at [617, 90] on div "Datacenters *" at bounding box center [630, 100] width 506 height 38
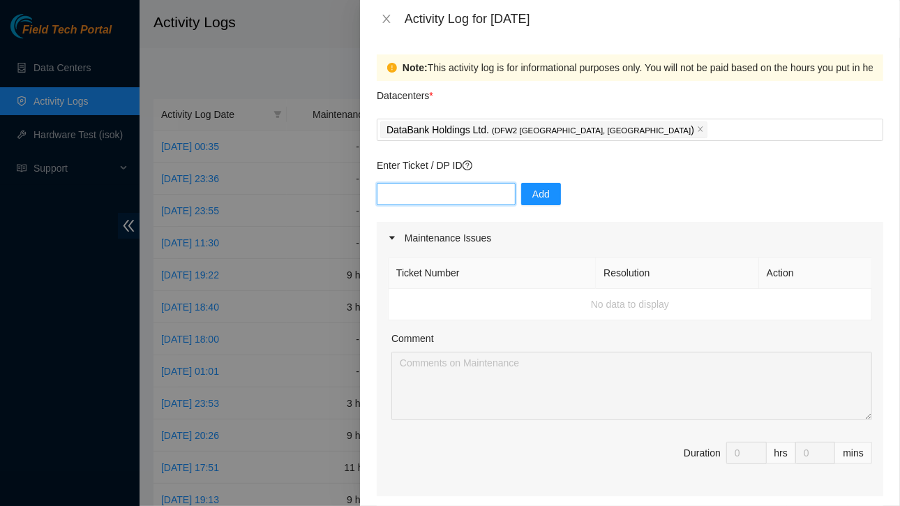
click at [491, 188] on input "text" at bounding box center [446, 194] width 139 height 22
type input "DP83580"
click at [532, 198] on span "Add" at bounding box center [540, 193] width 17 height 15
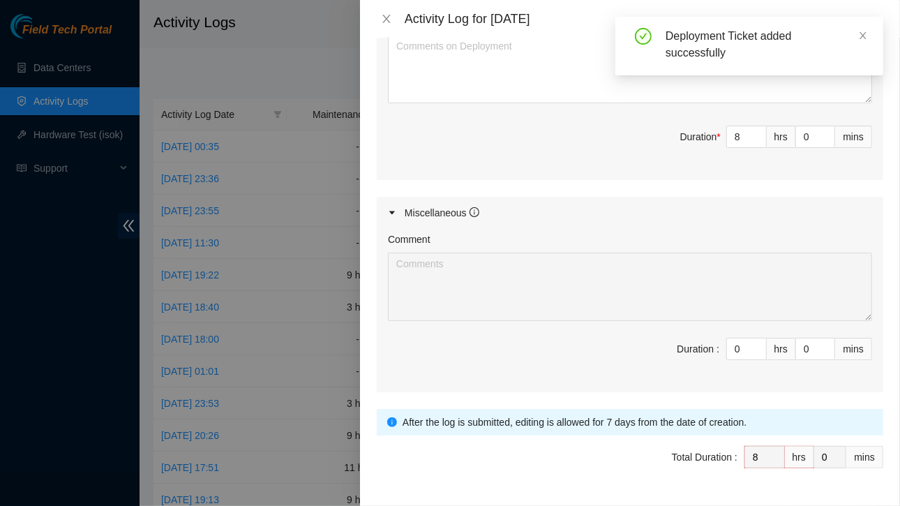
scroll to position [591, 0]
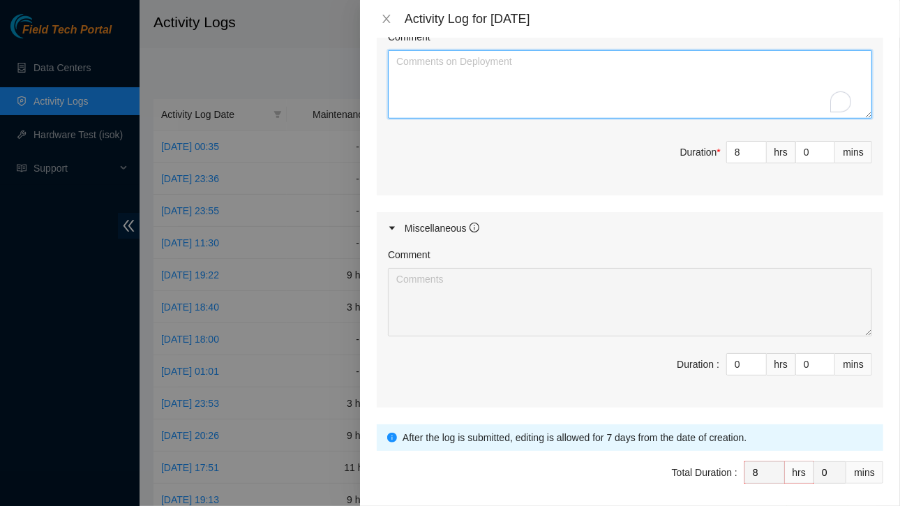
click at [517, 74] on textarea "Comment" at bounding box center [630, 84] width 484 height 68
paste textarea "Running for fiber cables fir the below KH05 Current TOR: r26.tor01.dfw03.fab Re…"
type textarea "Running for fiber cables fir the below KH05 Current TOR: r26.tor01.dfw03.fab Re…"
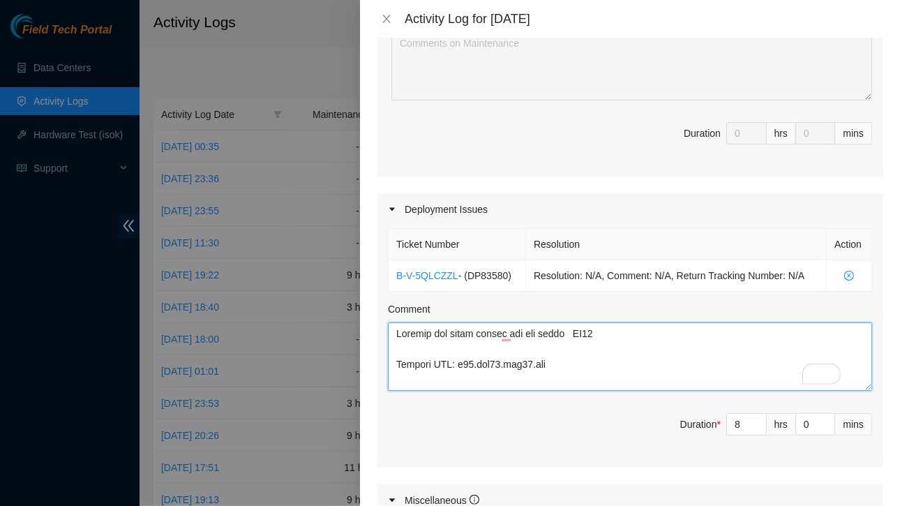
click at [523, 366] on textarea "Comment" at bounding box center [630, 356] width 484 height 68
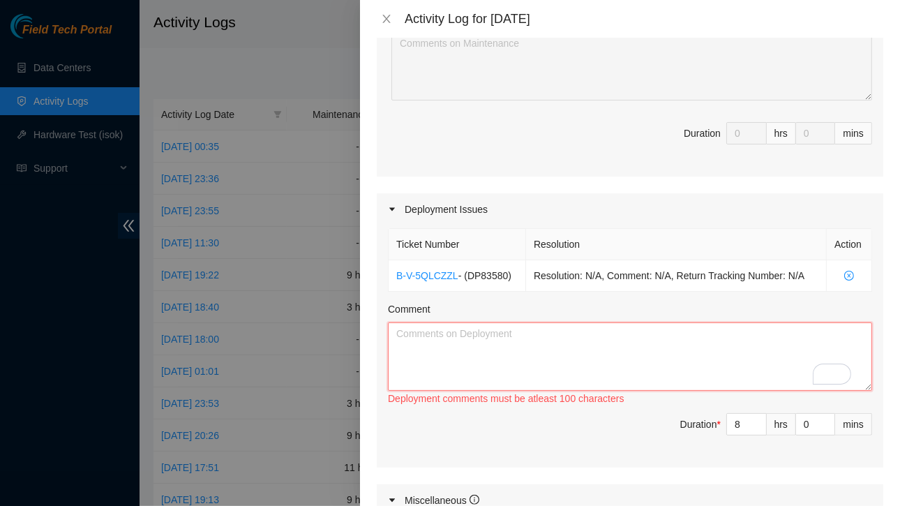
click at [458, 337] on textarea "Comment" at bounding box center [630, 356] width 484 height 68
paste textarea "Hi Vural, Update ([DATE]): Rack KD02 – All fibers have been connected on the le…"
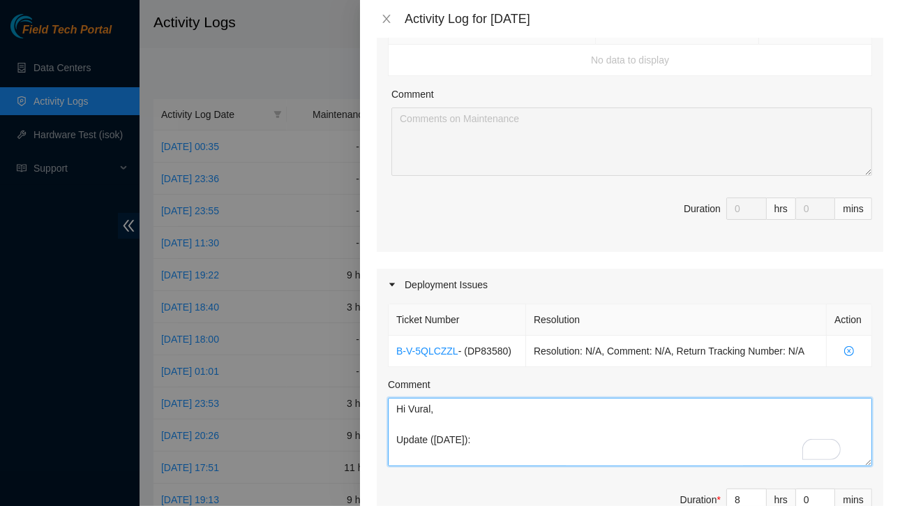
click at [397, 409] on textarea "Hi Vural, Update ([DATE]): Rack KD02 – All fibers have been connected on the le…" at bounding box center [630, 431] width 484 height 68
paste textarea "DP Prep | DP83580 - FABRIC-DFW3: Make region(s) Large Region Ready: FABRIC-DFW3…"
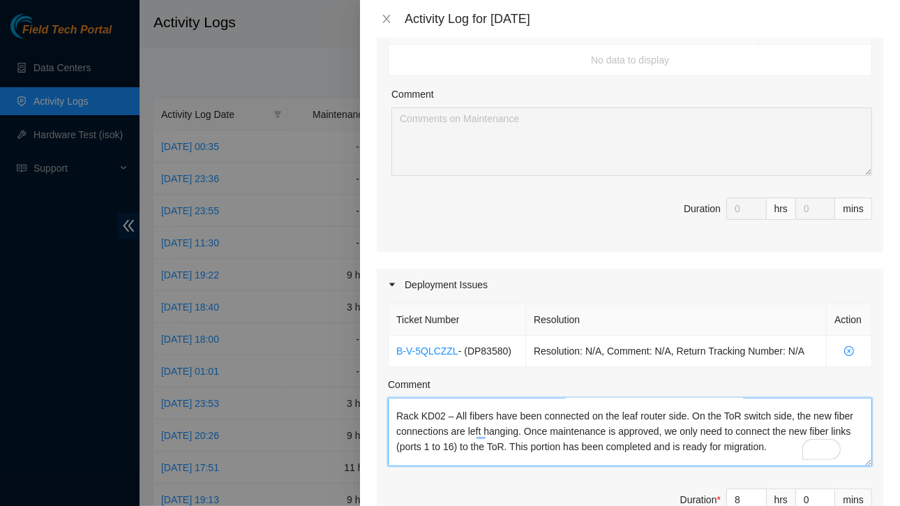
type textarea "DP Prep | DP83580 - FABRIC-DFW3: Make region(s) Large Region Ready: FABRIC-DFW3…"
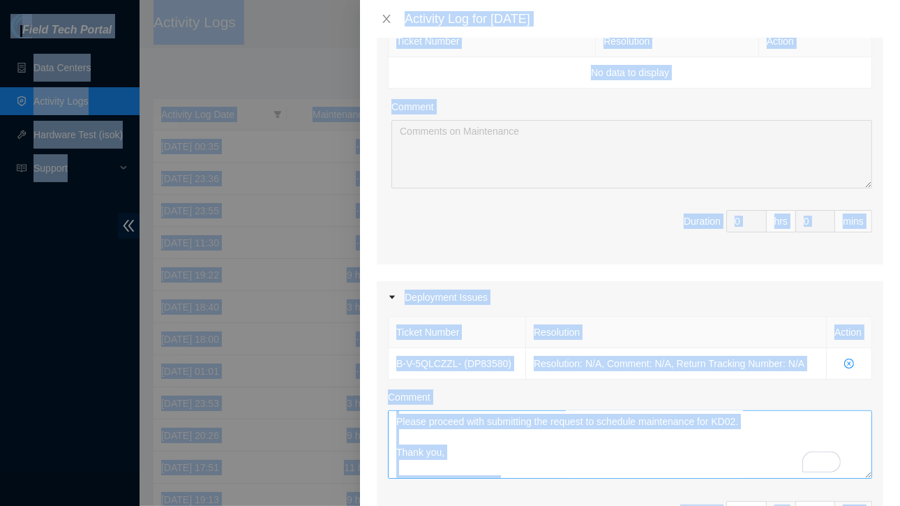
click at [537, 430] on textarea "DP Prep | DP83580 - FABRIC-DFW3: Make region(s) Large Region Ready: FABRIC-DFW3…" at bounding box center [630, 444] width 484 height 68
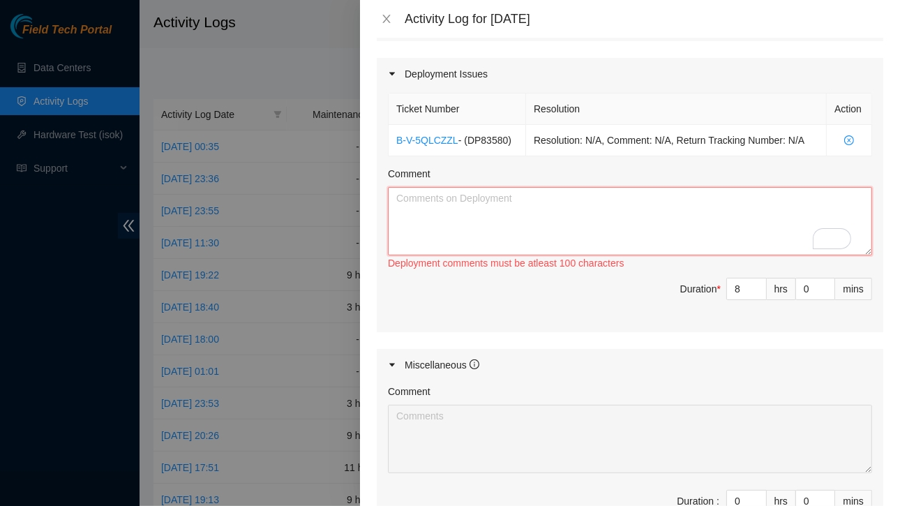
click at [428, 198] on textarea "Comment" at bounding box center [630, 221] width 484 height 68
paste textarea "Running for fiber cables fir the below KH05 Current TOR: r26.tor01.dfw03.fab Re…"
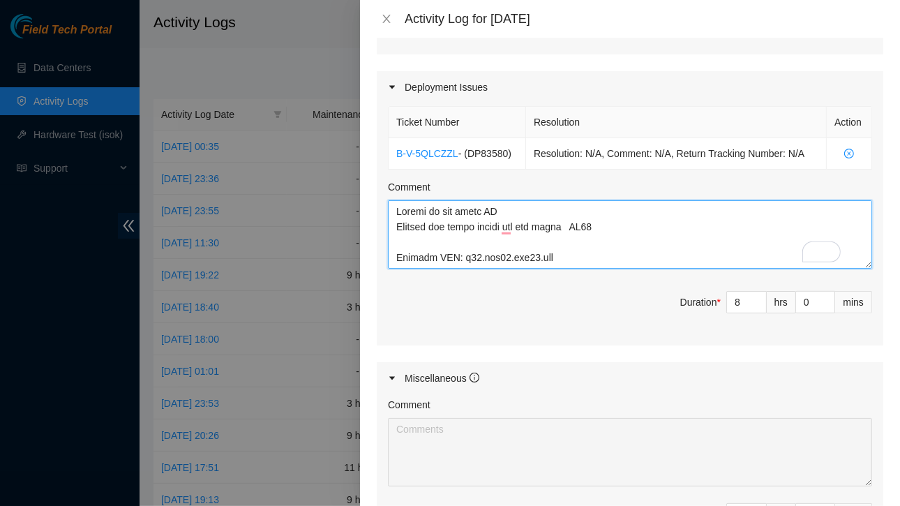
click at [511, 225] on textarea "Comment" at bounding box center [630, 234] width 484 height 68
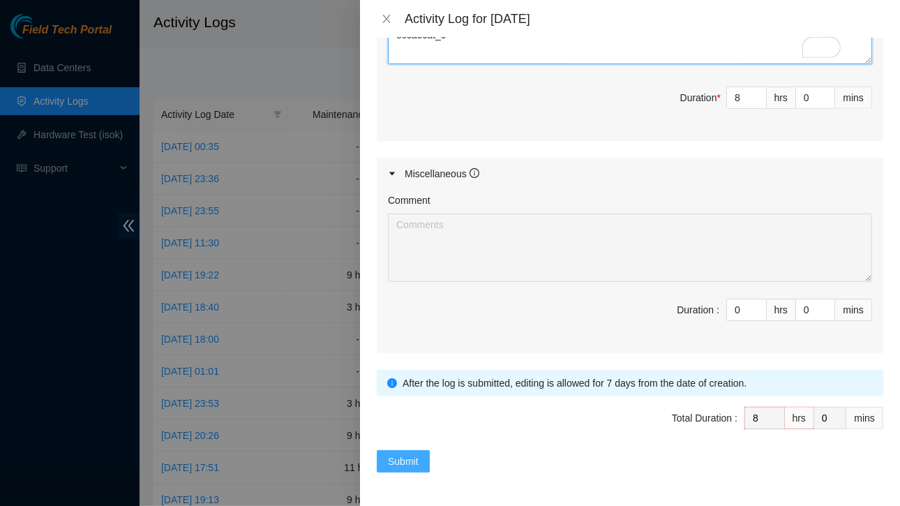
type textarea "Worked on the below DP Running for fiber cables from the below KH05 Current TOR…"
click at [407, 453] on span "Submit" at bounding box center [403, 460] width 31 height 15
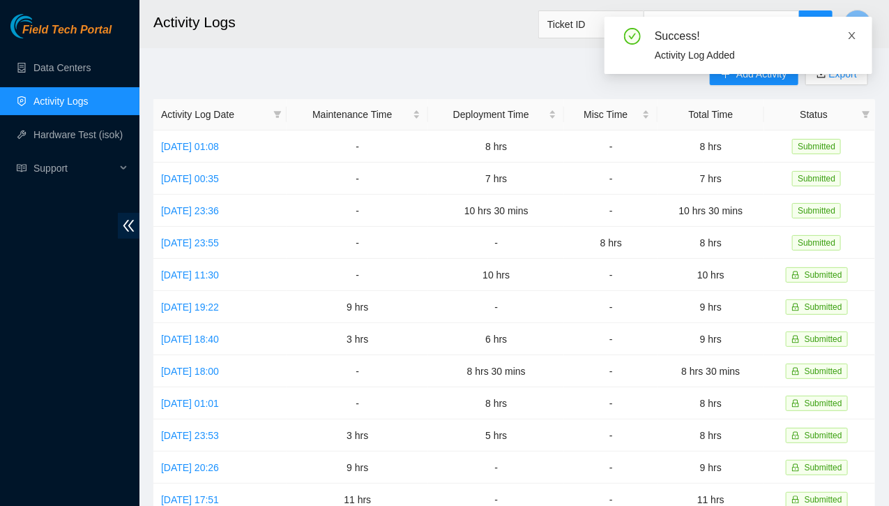
click at [852, 32] on icon "close" at bounding box center [852, 36] width 10 height 10
